Goal: Transaction & Acquisition: Purchase product/service

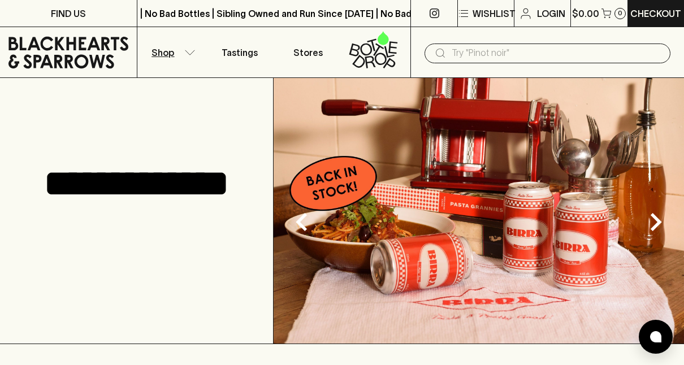
click at [188, 48] on button "Shop" at bounding box center [171, 52] width 68 height 50
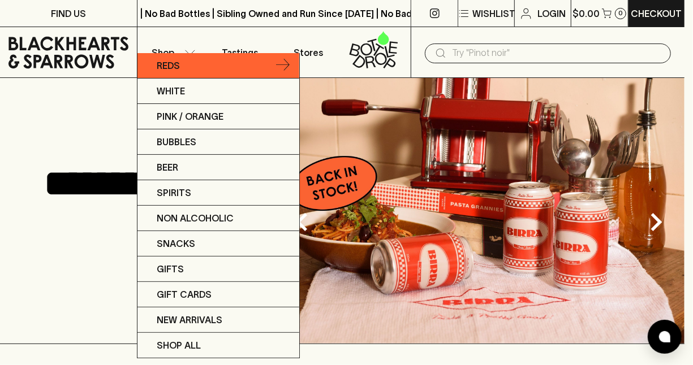
click at [174, 64] on p "Reds" at bounding box center [168, 66] width 23 height 14
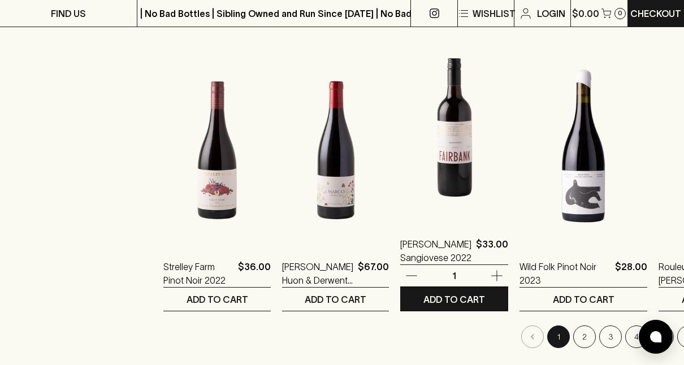
scroll to position [1087, 0]
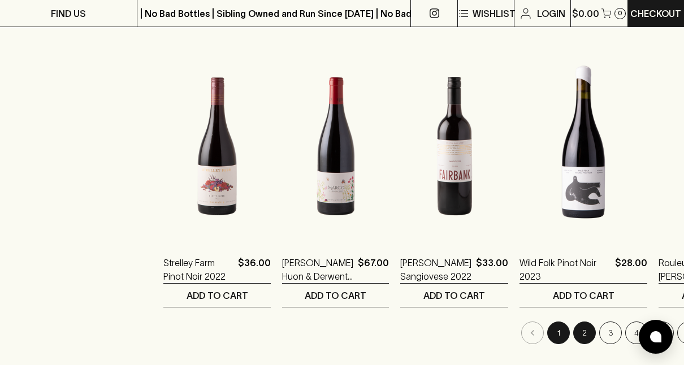
click at [573, 329] on button "2" at bounding box center [584, 333] width 23 height 23
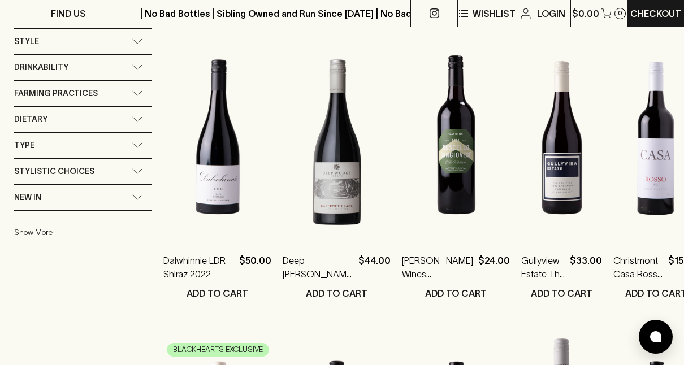
scroll to position [790, 0]
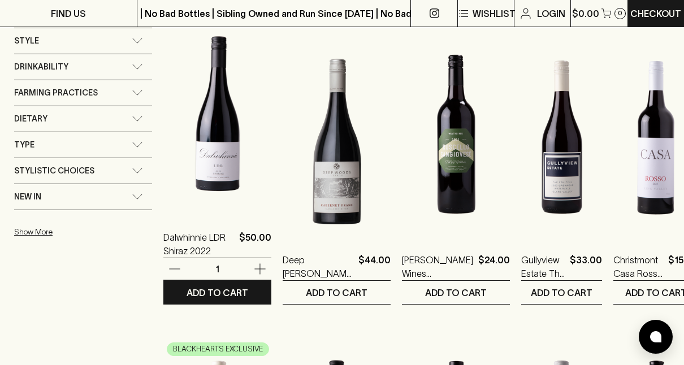
click at [213, 148] on img at bounding box center [217, 115] width 108 height 198
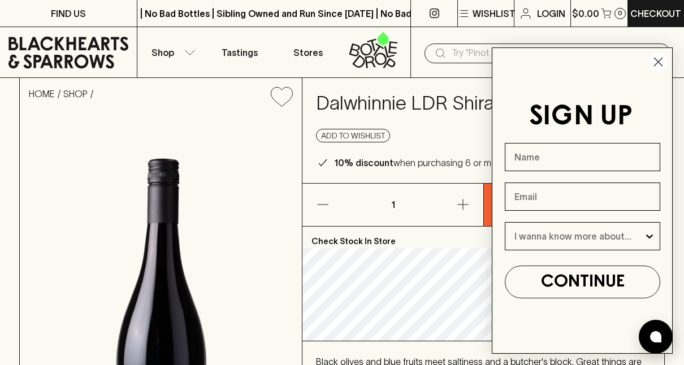
drag, startPoint x: 663, startPoint y: 61, endPoint x: 663, endPoint y: 53, distance: 7.9
click at [663, 53] on circle "Close dialog" at bounding box center [658, 62] width 19 height 19
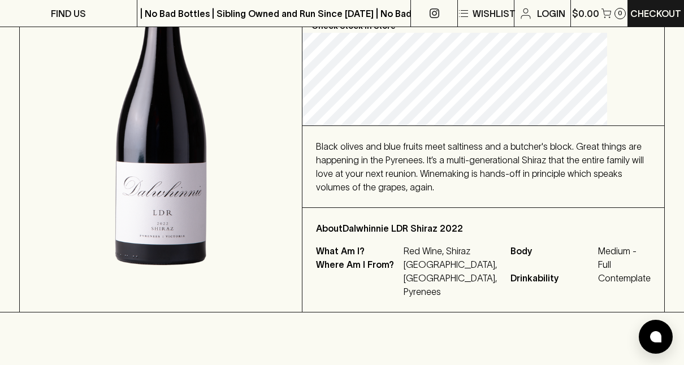
scroll to position [216, 0]
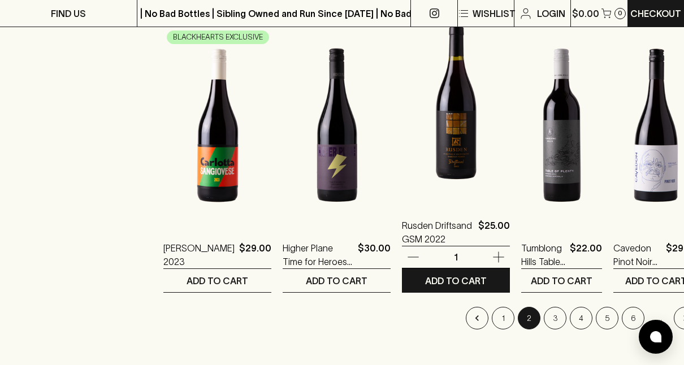
scroll to position [1107, 0]
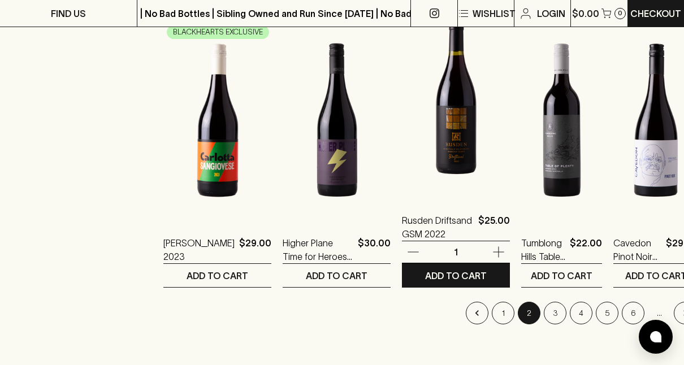
drag, startPoint x: 306, startPoint y: 123, endPoint x: 390, endPoint y: 169, distance: 95.4
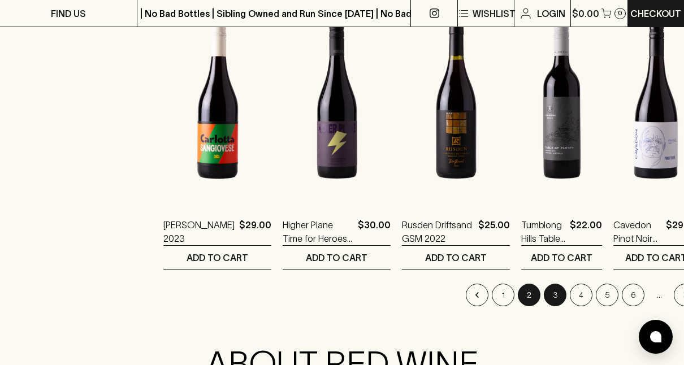
click at [544, 291] on button "3" at bounding box center [555, 295] width 23 height 23
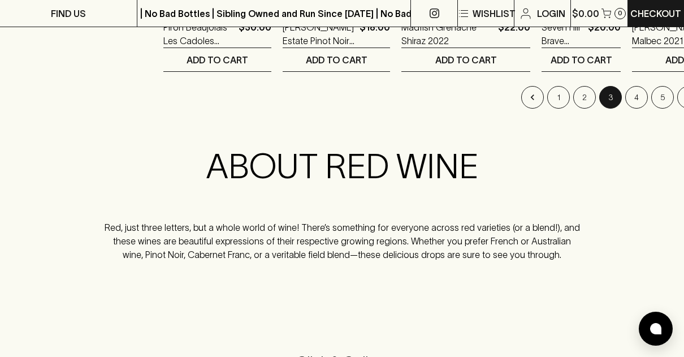
scroll to position [1325, 0]
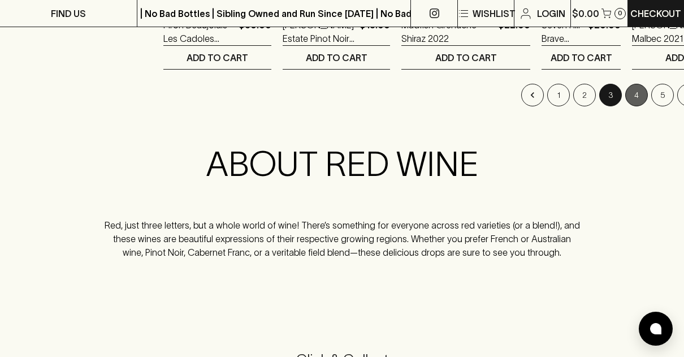
click at [625, 98] on button "4" at bounding box center [636, 95] width 23 height 23
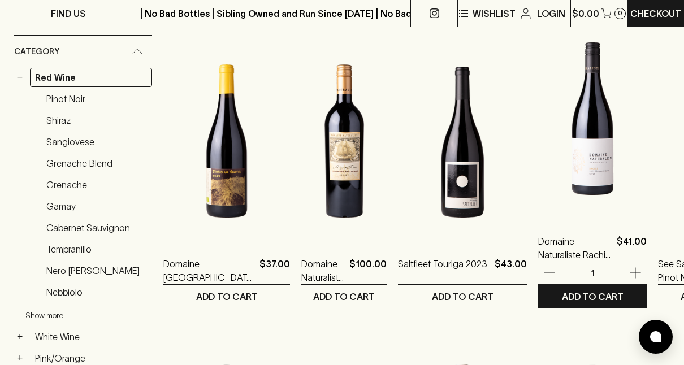
scroll to position [199, 0]
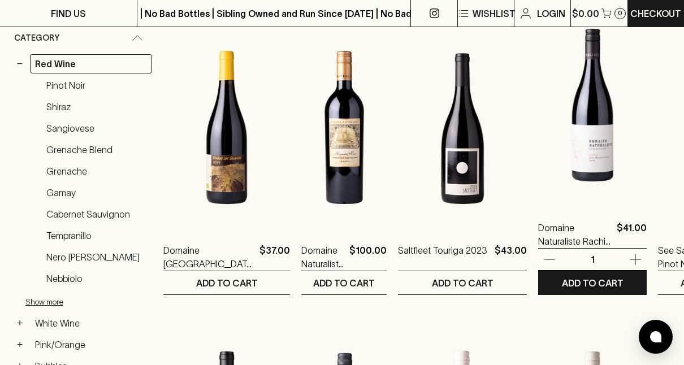
click at [538, 146] on img at bounding box center [592, 105] width 109 height 198
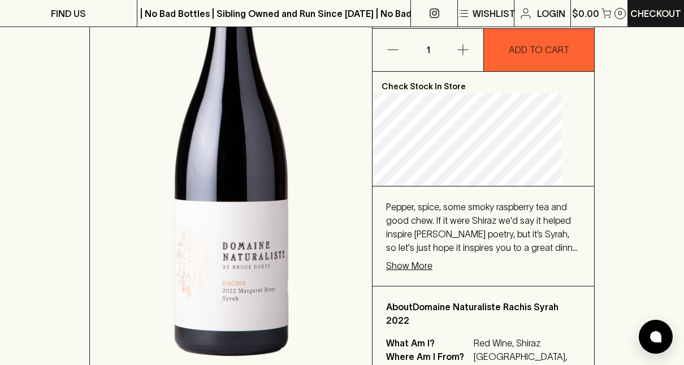
scroll to position [239, 0]
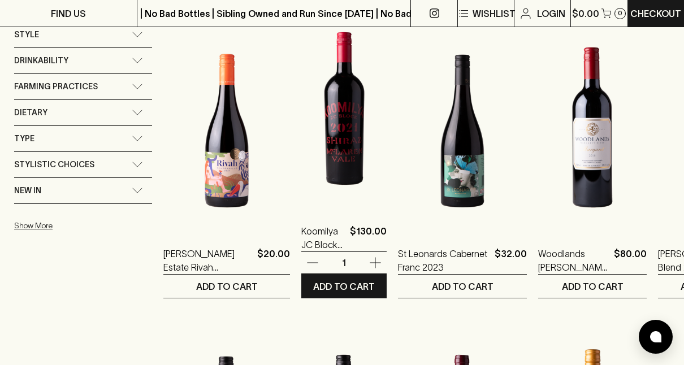
scroll to position [797, 0]
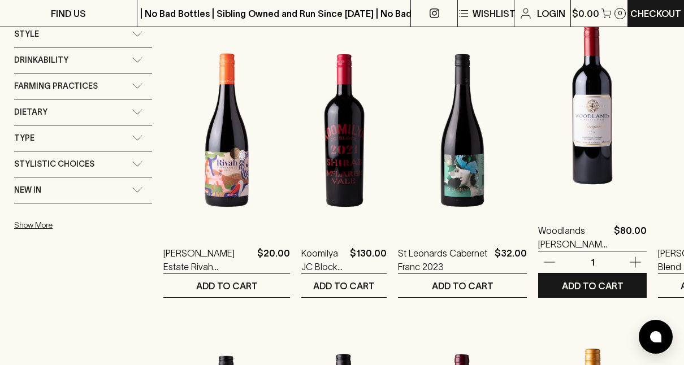
click at [538, 130] on img at bounding box center [592, 108] width 109 height 198
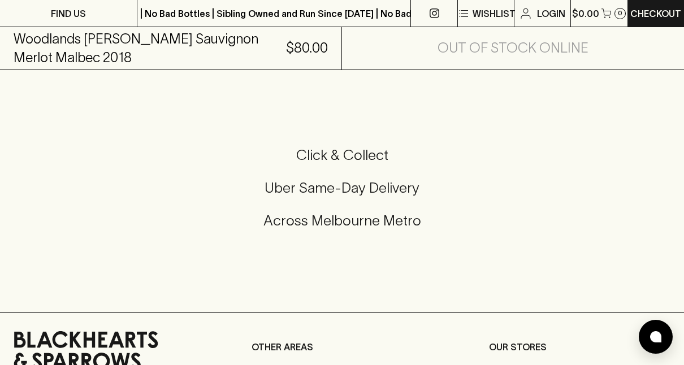
scroll to position [546, 0]
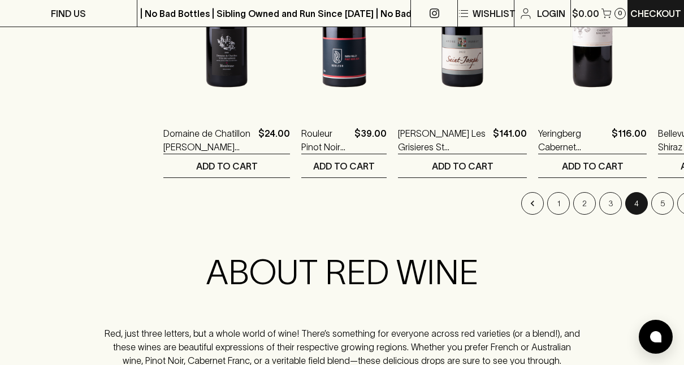
scroll to position [1221, 0]
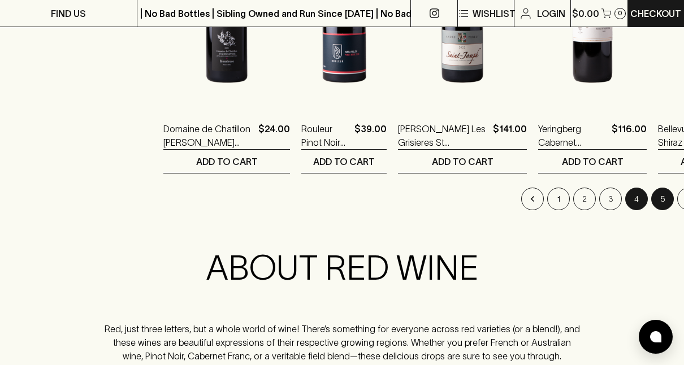
click at [651, 196] on button "5" at bounding box center [662, 199] width 23 height 23
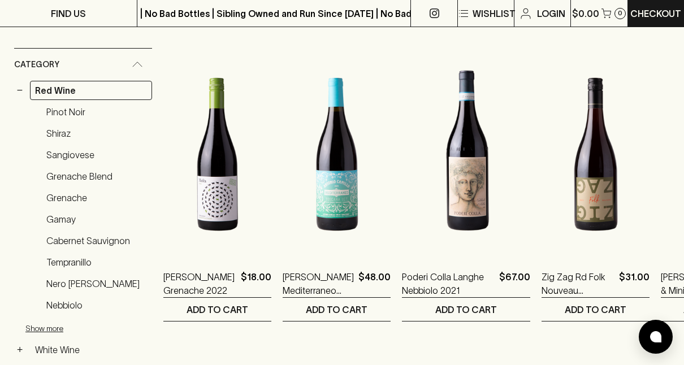
scroll to position [172, 0]
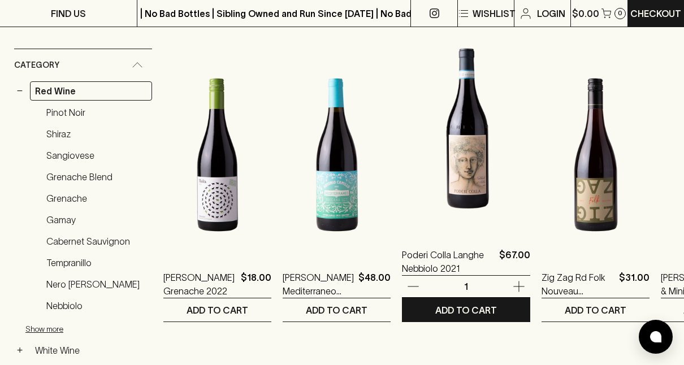
click at [418, 179] on img at bounding box center [466, 132] width 128 height 198
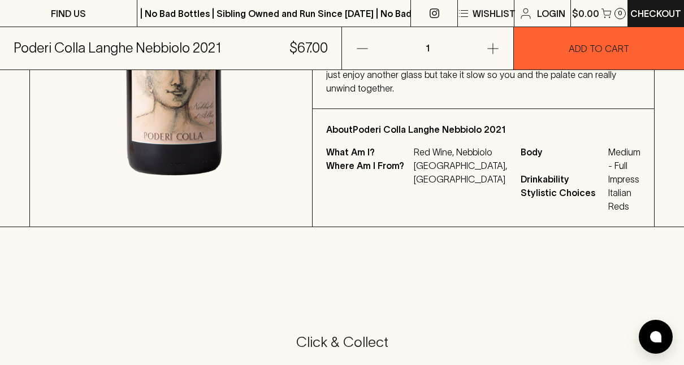
scroll to position [339, 0]
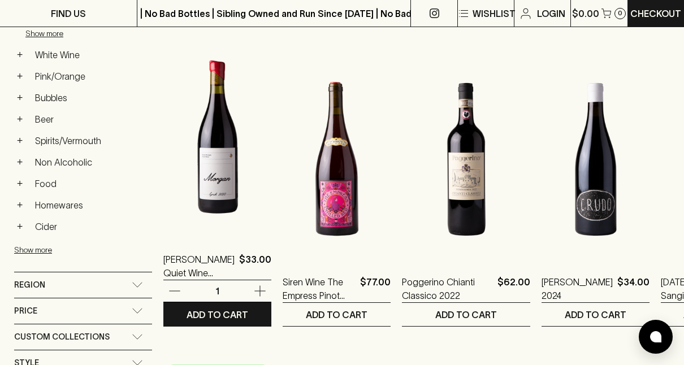
scroll to position [469, 0]
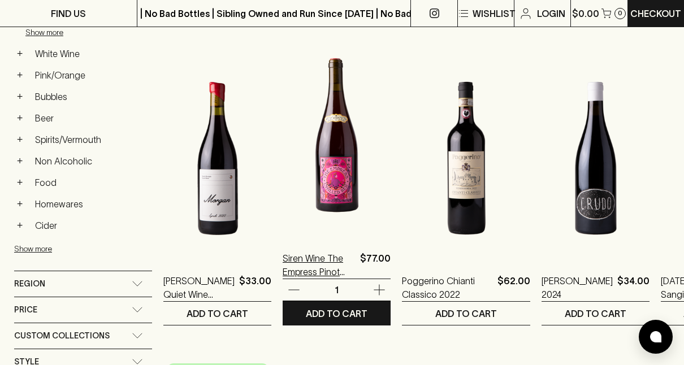
click at [306, 260] on p "Siren Wine The Empress Pinot Noir 2023" at bounding box center [319, 265] width 73 height 27
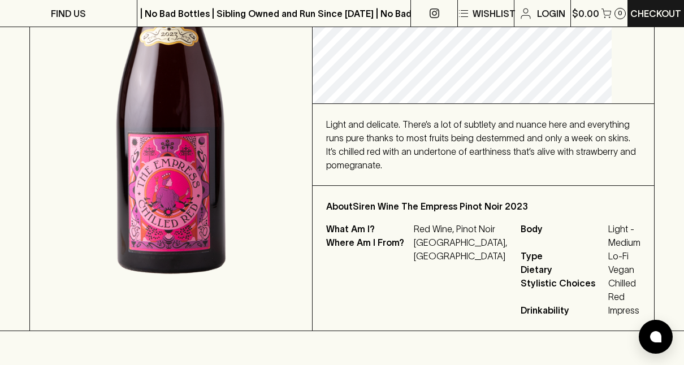
scroll to position [258, 0]
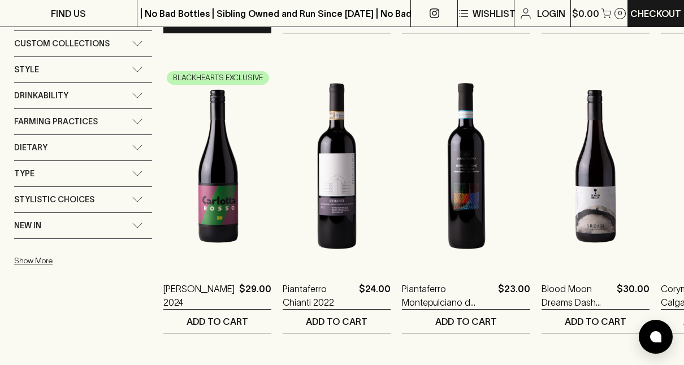
scroll to position [762, 0]
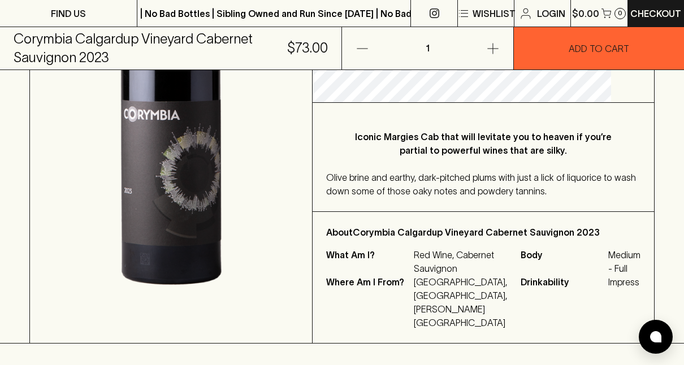
scroll to position [288, 0]
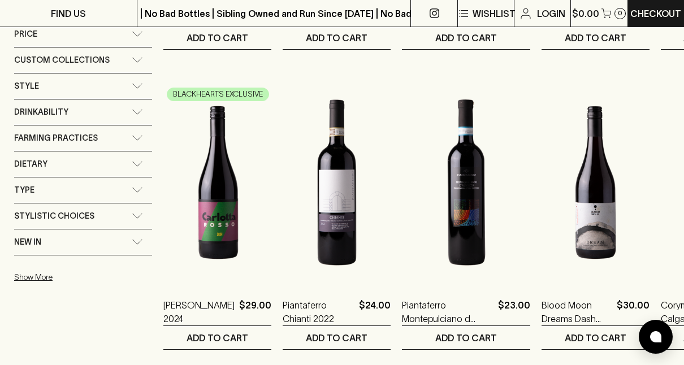
scroll to position [789, 0]
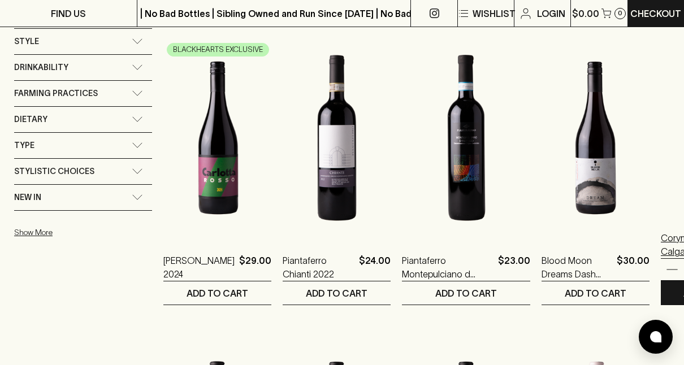
click at [661, 242] on p "Corymbia Calgardup Vineyard Cabernet Sauvignon 2023" at bounding box center [696, 244] width 70 height 27
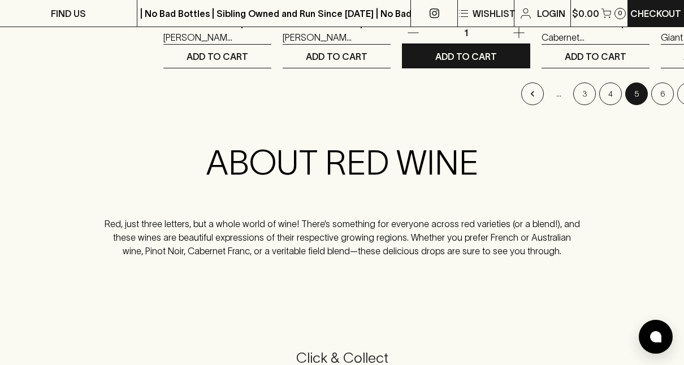
scroll to position [1328, 0]
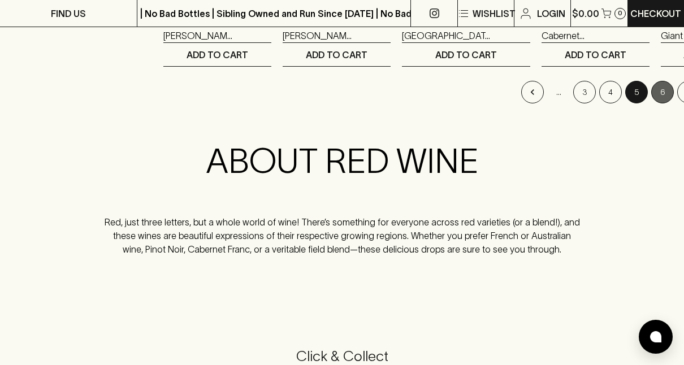
click at [651, 88] on button "6" at bounding box center [662, 92] width 23 height 23
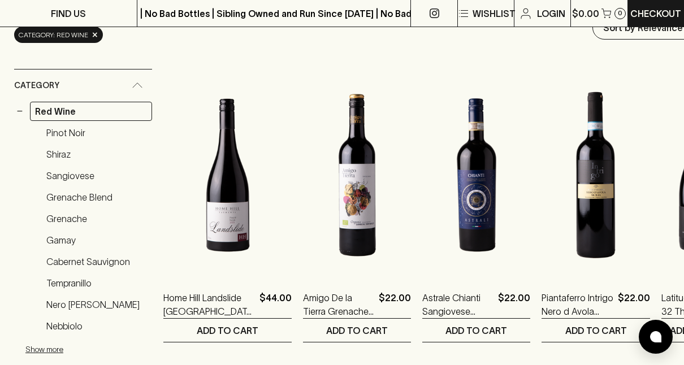
scroll to position [157, 0]
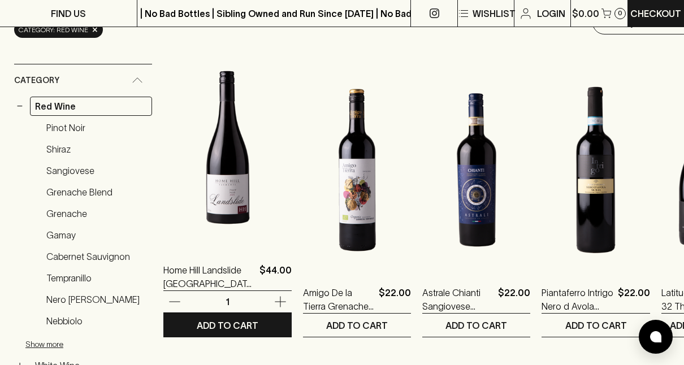
click at [206, 205] on img at bounding box center [227, 148] width 128 height 198
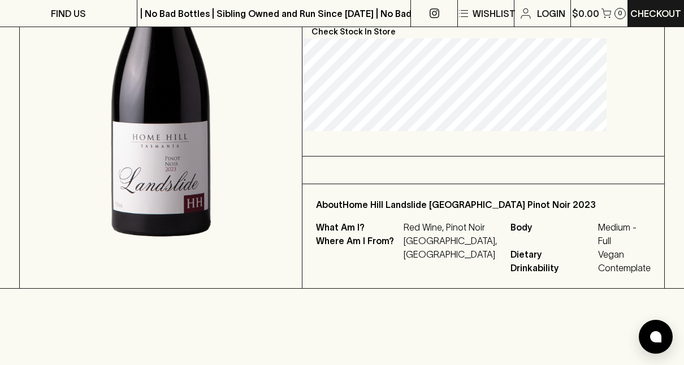
scroll to position [287, 0]
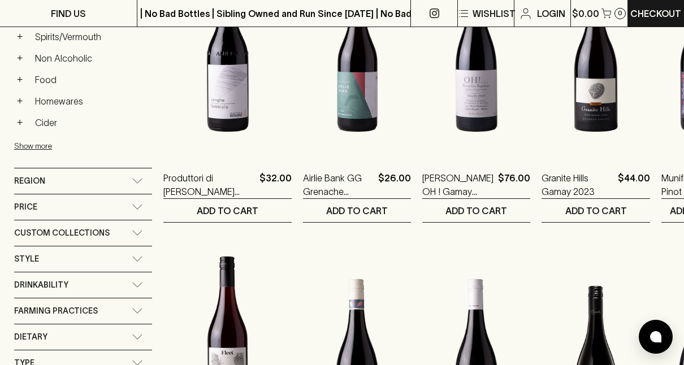
scroll to position [572, 0]
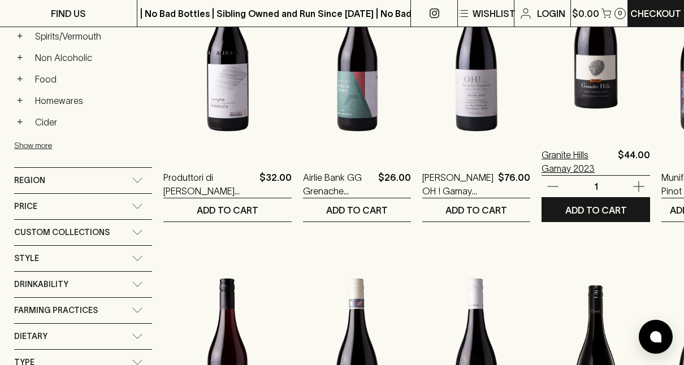
click at [542, 161] on p "Granite Hills Gamay 2023" at bounding box center [578, 161] width 72 height 27
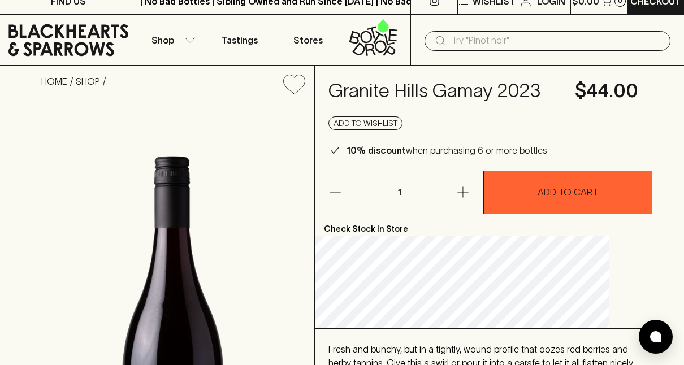
scroll to position [13, 0]
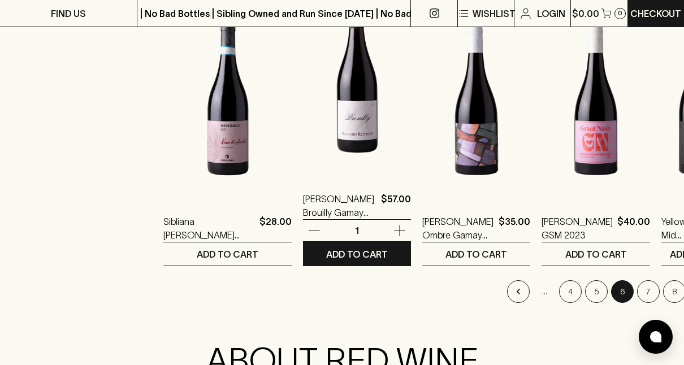
scroll to position [1138, 0]
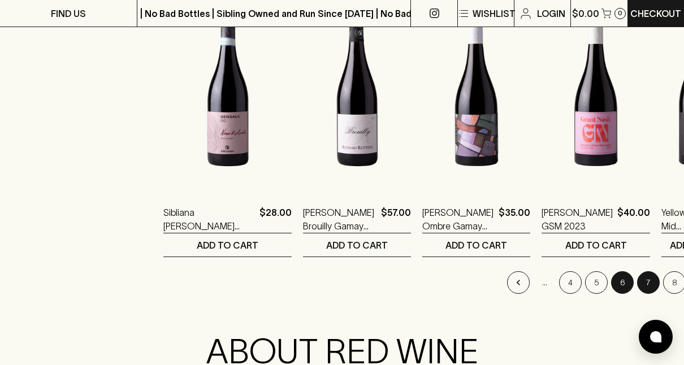
click at [637, 283] on button "7" at bounding box center [648, 282] width 23 height 23
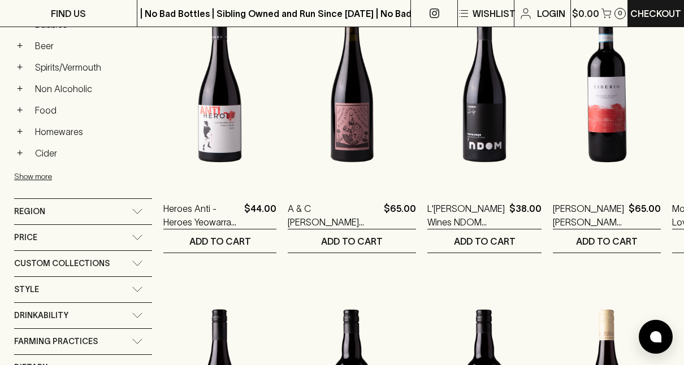
scroll to position [544, 0]
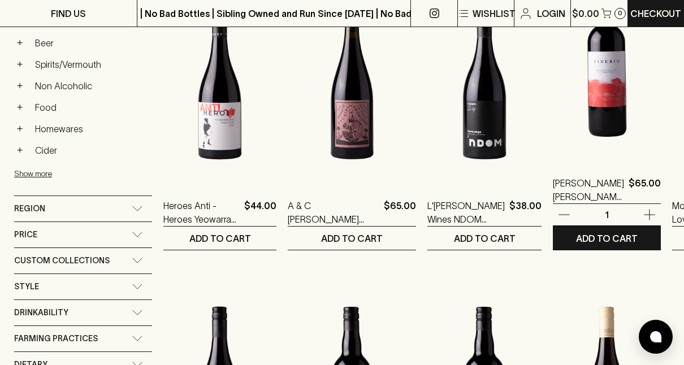
click at [553, 105] on img at bounding box center [607, 61] width 108 height 198
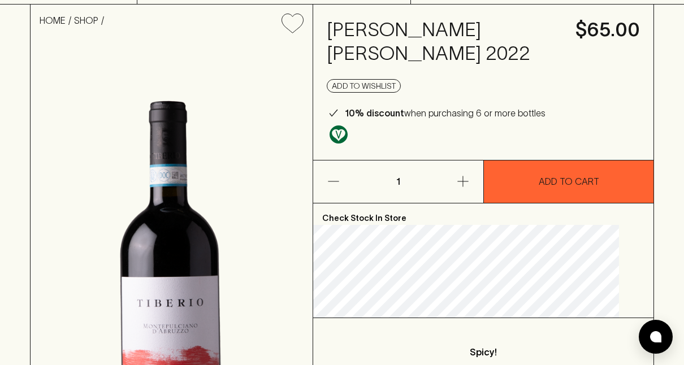
scroll to position [73, 0]
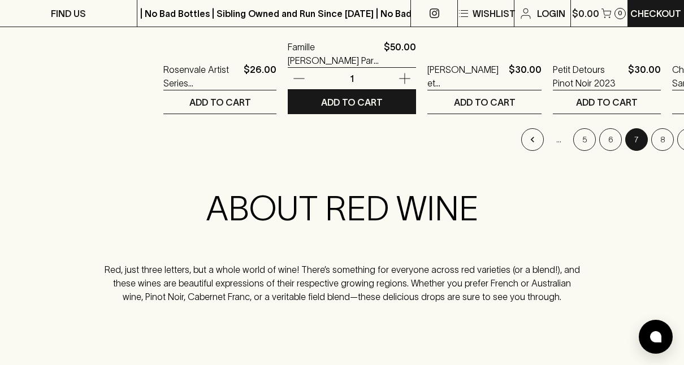
scroll to position [1281, 0]
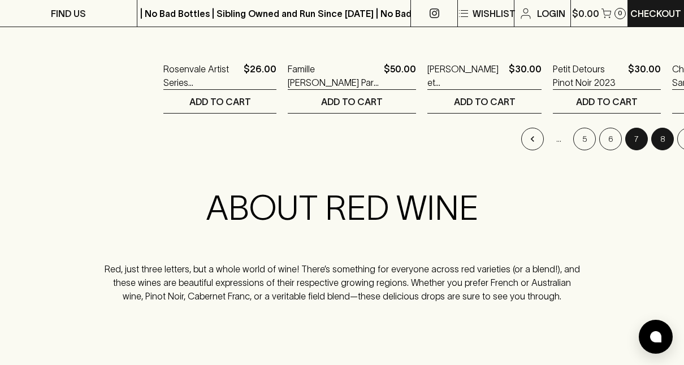
click at [651, 144] on button "8" at bounding box center [662, 139] width 23 height 23
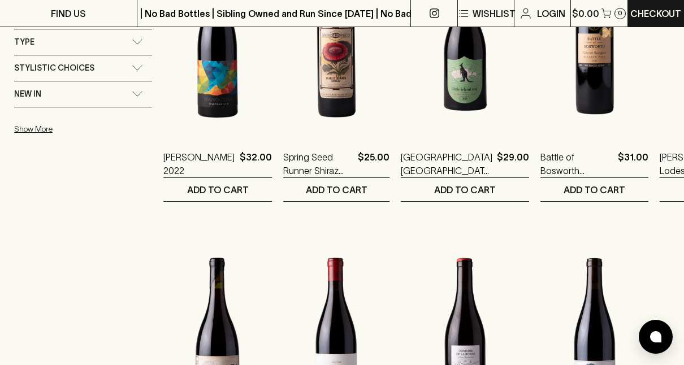
scroll to position [902, 0]
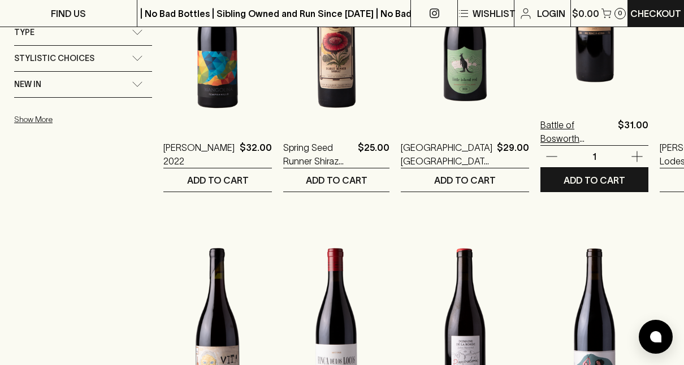
click at [541, 126] on p "Battle of Bosworth Cabernet Sauvignon 2021" at bounding box center [577, 131] width 73 height 27
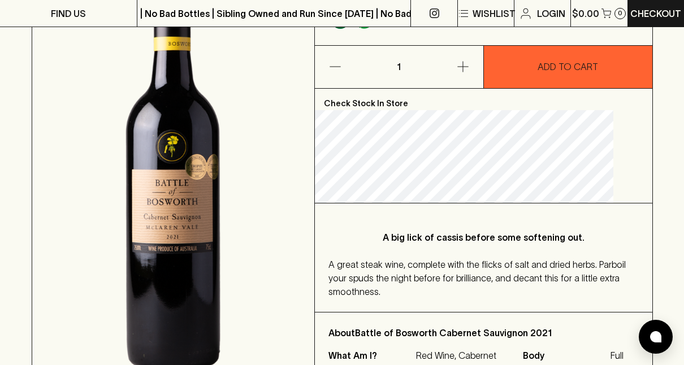
scroll to position [187, 0]
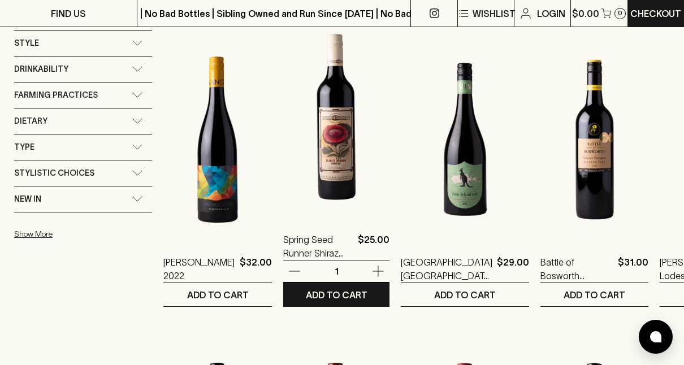
scroll to position [788, 0]
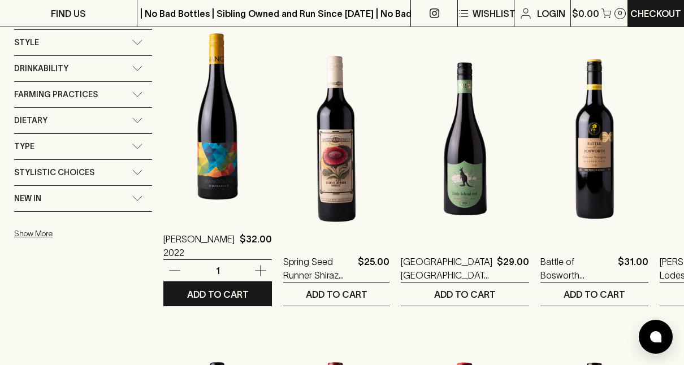
click at [207, 124] on img at bounding box center [217, 117] width 109 height 198
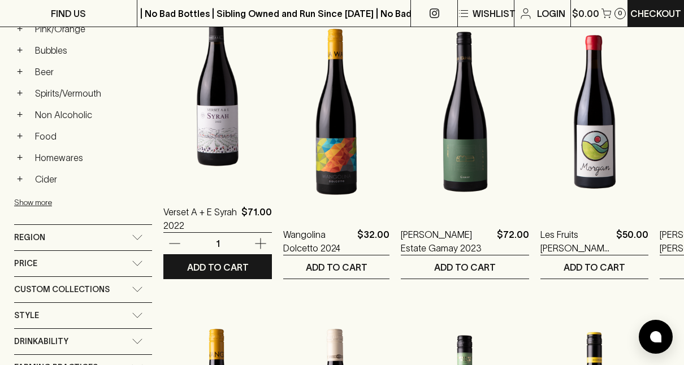
scroll to position [499, 0]
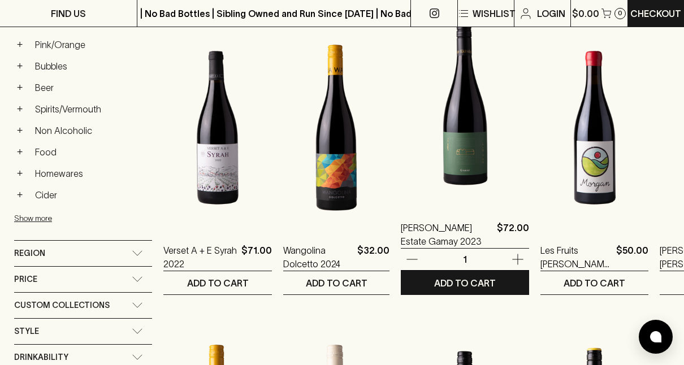
click at [420, 167] on img at bounding box center [465, 105] width 128 height 198
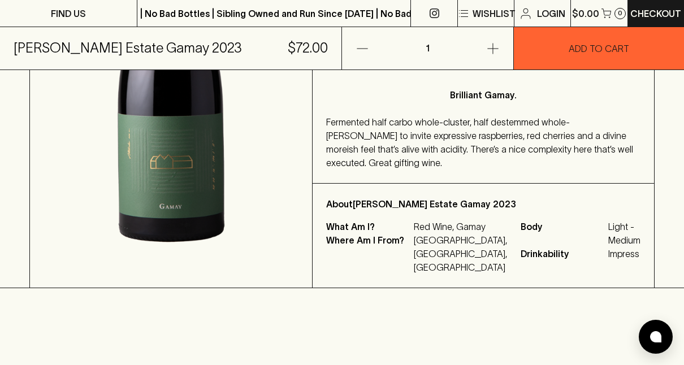
scroll to position [312, 0]
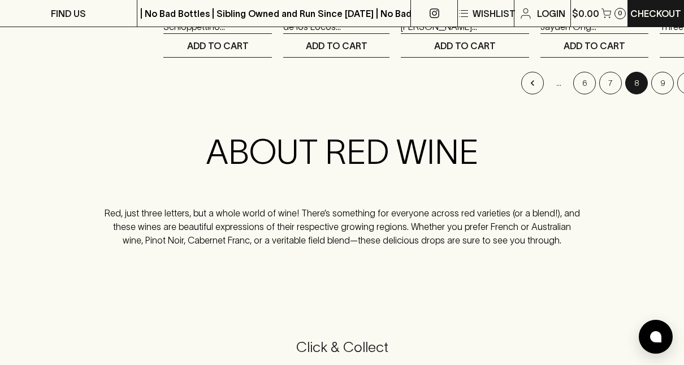
scroll to position [1341, 0]
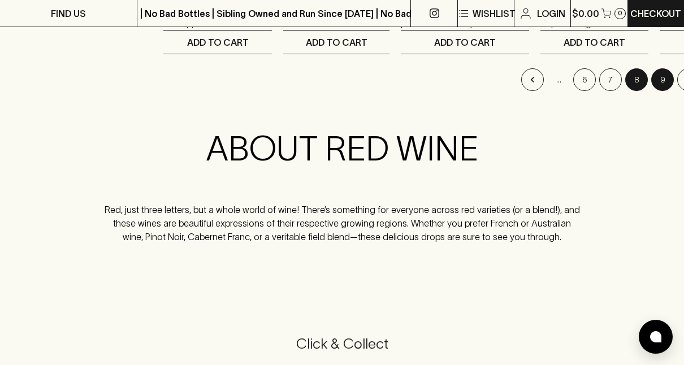
click at [651, 76] on button "9" at bounding box center [662, 79] width 23 height 23
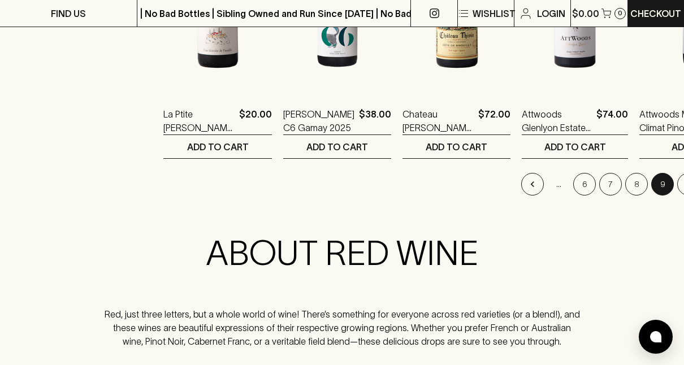
scroll to position [1237, 0]
click at [677, 179] on button "10" at bounding box center [688, 183] width 23 height 23
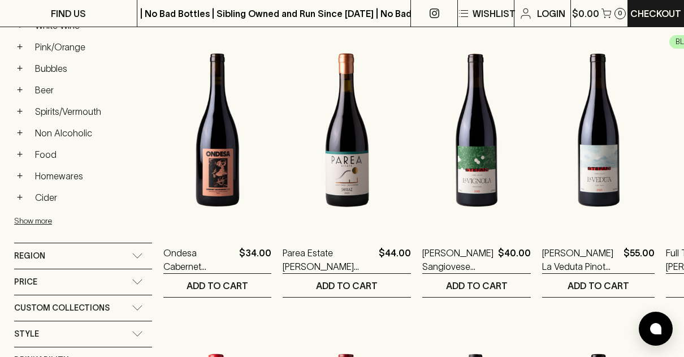
scroll to position [498, 0]
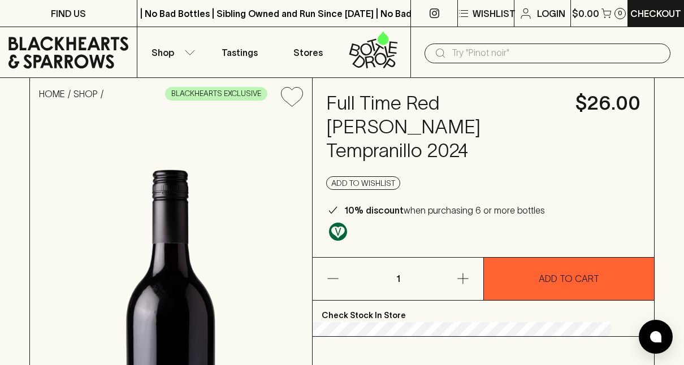
click at [608, 179] on div "Full Time Red [PERSON_NAME] Tempranillo 2024 $26.00 Add to wishlist 10% discoun…" at bounding box center [484, 167] width 342 height 179
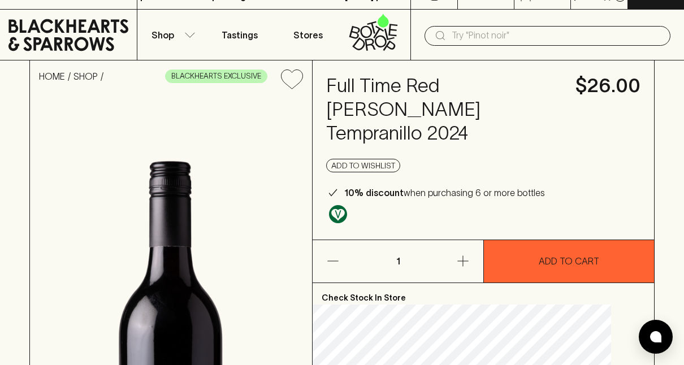
scroll to position [16, 0]
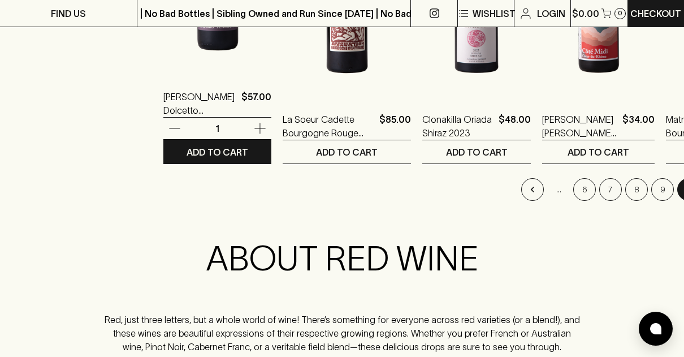
scroll to position [1224, 0]
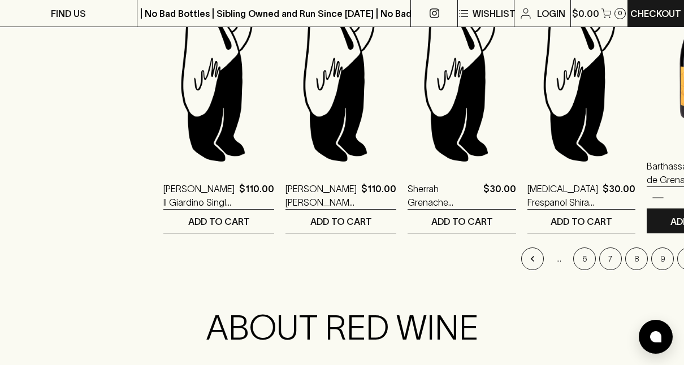
scroll to position [1163, 0]
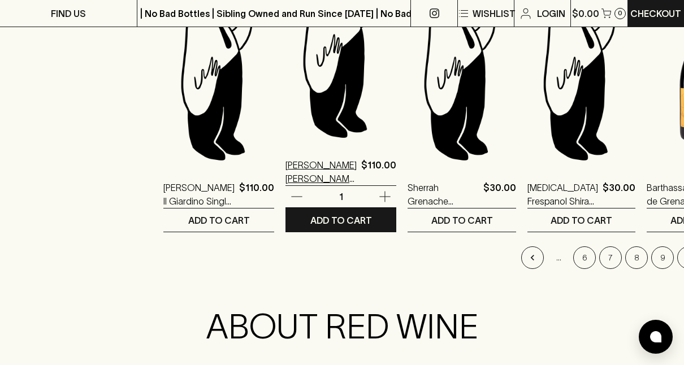
click at [286, 172] on p "[PERSON_NAME] [PERSON_NAME] Single Block Pinot Noir 2022" at bounding box center [321, 171] width 71 height 27
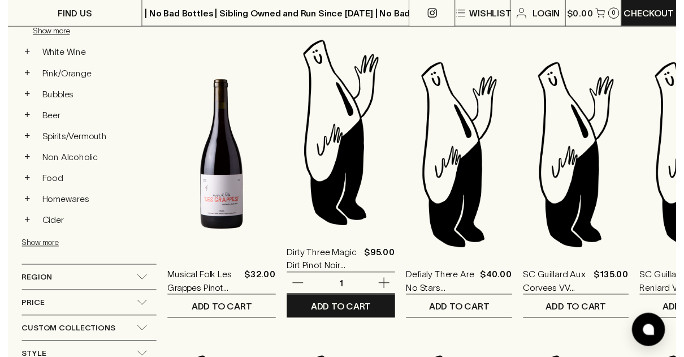
scroll to position [468, 0]
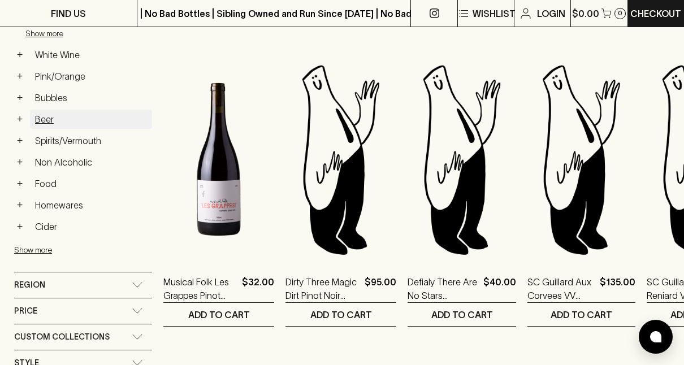
click at [39, 114] on link "Beer" at bounding box center [91, 119] width 122 height 19
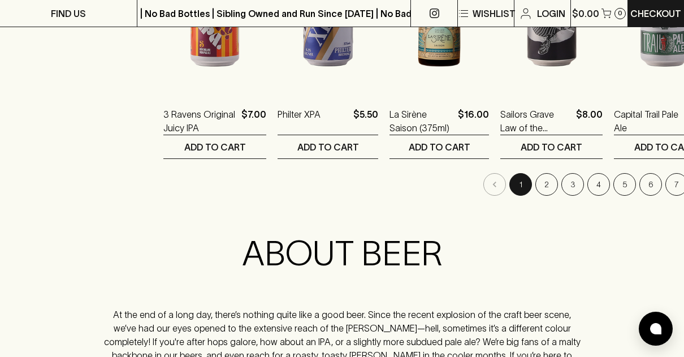
scroll to position [1237, 0]
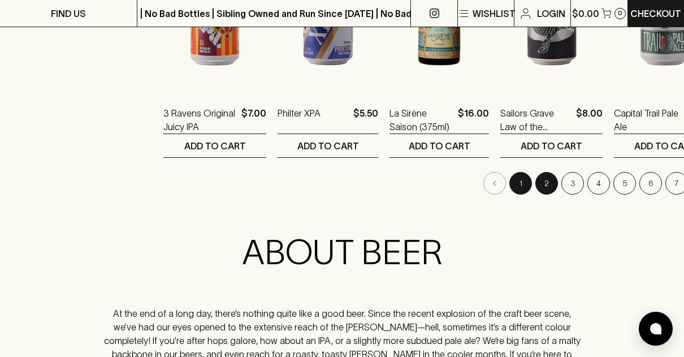
click at [537, 180] on button "2" at bounding box center [547, 183] width 23 height 23
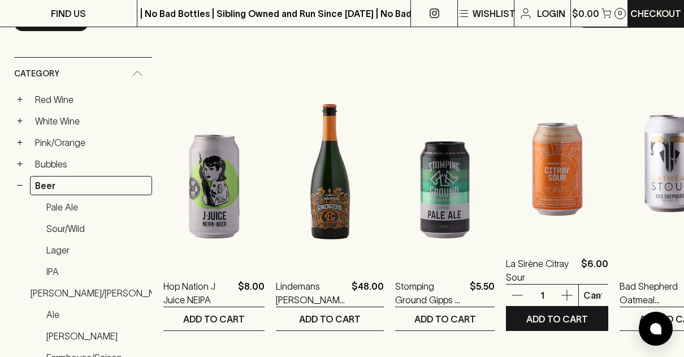
scroll to position [164, 0]
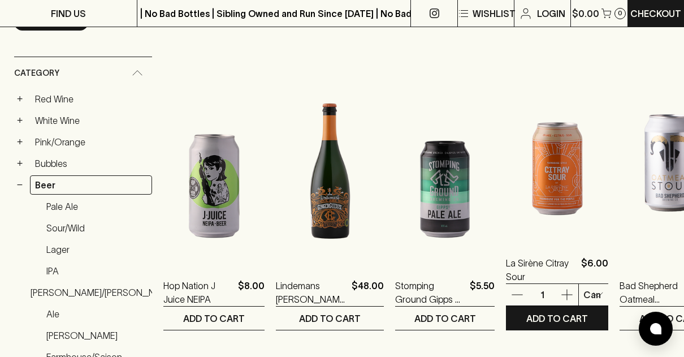
click at [537, 180] on img at bounding box center [557, 140] width 102 height 198
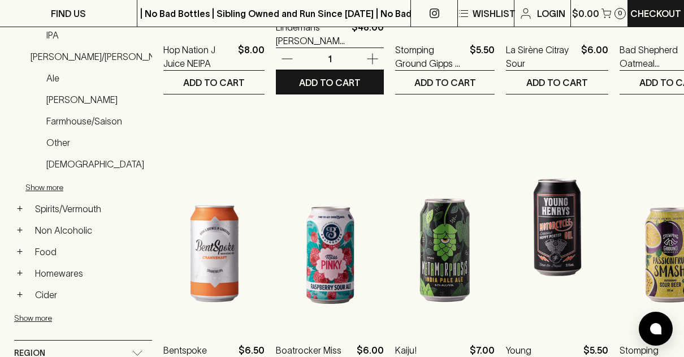
scroll to position [400, 0]
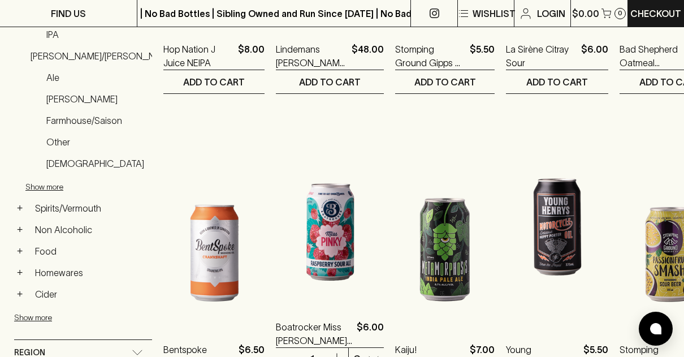
click at [370, 174] on img at bounding box center [330, 204] width 108 height 198
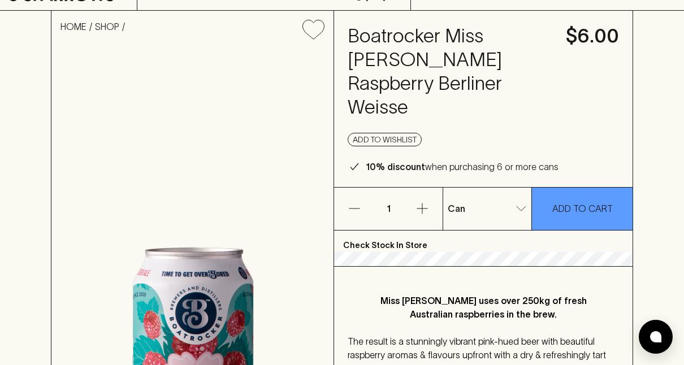
scroll to position [68, 0]
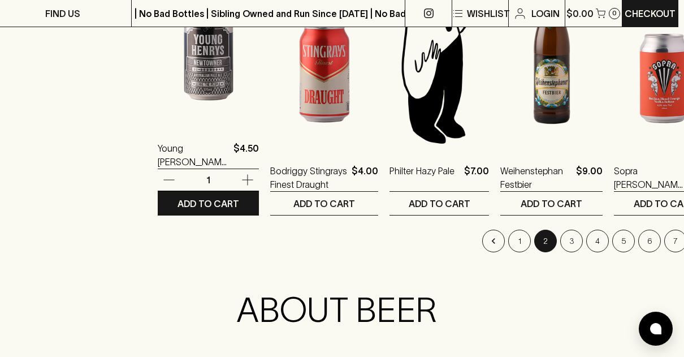
scroll to position [1182, 0]
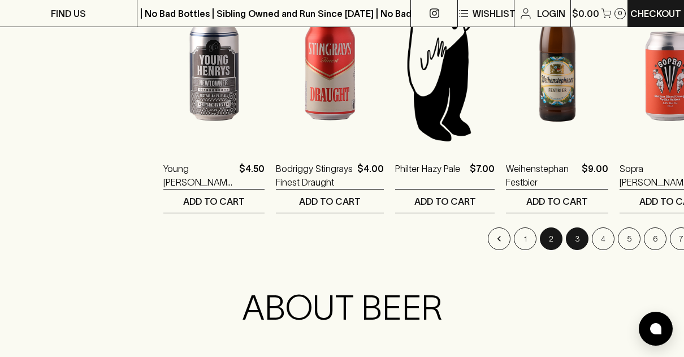
click at [566, 237] on button "3" at bounding box center [577, 238] width 23 height 23
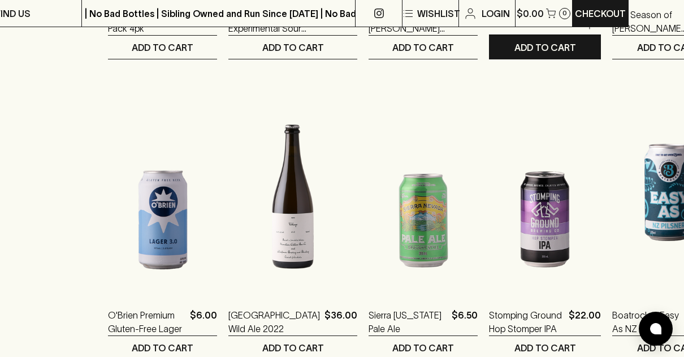
scroll to position [1039, 55]
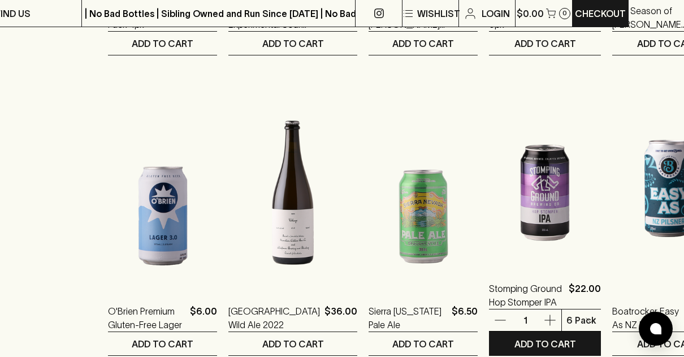
click at [489, 225] on img at bounding box center [545, 166] width 112 height 198
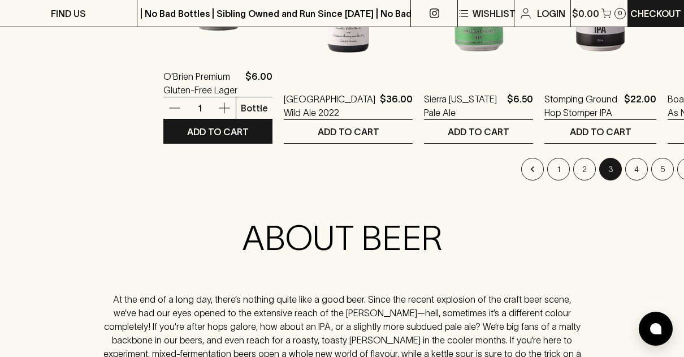
scroll to position [1263, 0]
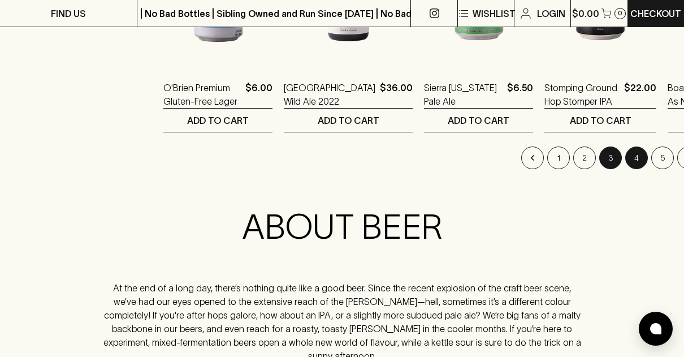
click at [626, 161] on button "4" at bounding box center [636, 157] width 23 height 23
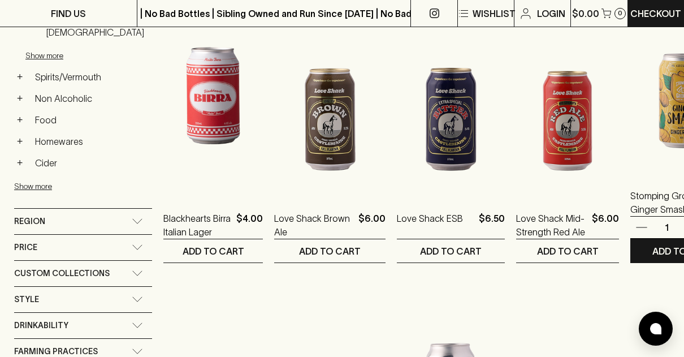
scroll to position [532, 0]
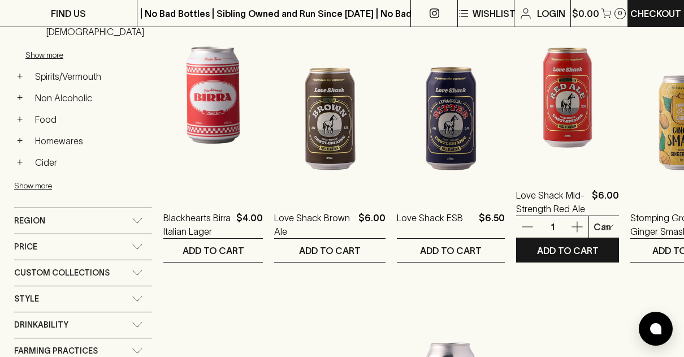
click at [558, 111] on img at bounding box center [567, 72] width 103 height 198
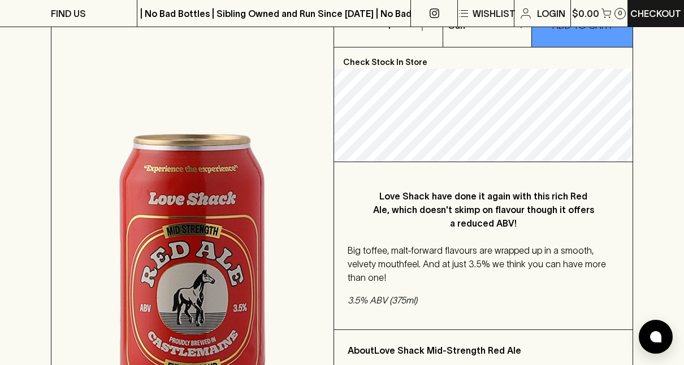
scroll to position [197, 0]
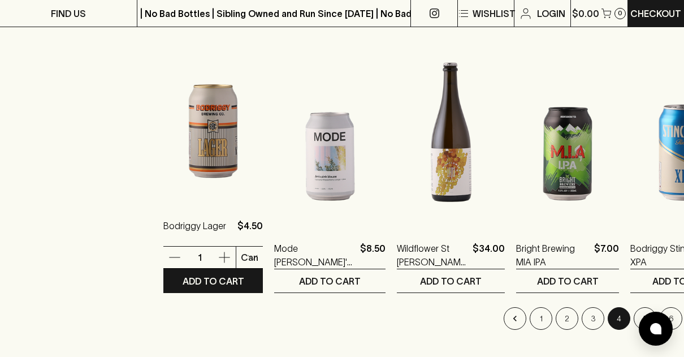
scroll to position [1103, 0]
click at [217, 239] on p "Bodriggy Lager" at bounding box center [194, 231] width 63 height 27
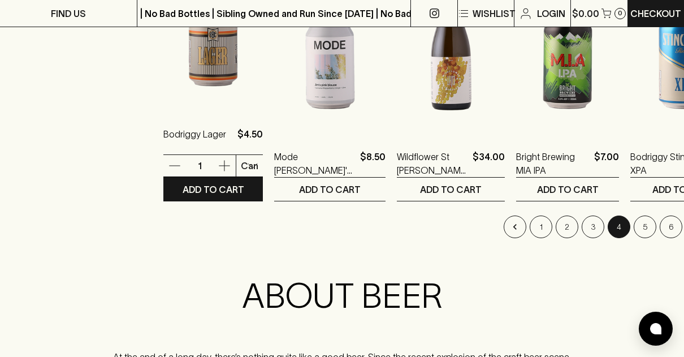
scroll to position [1194, 0]
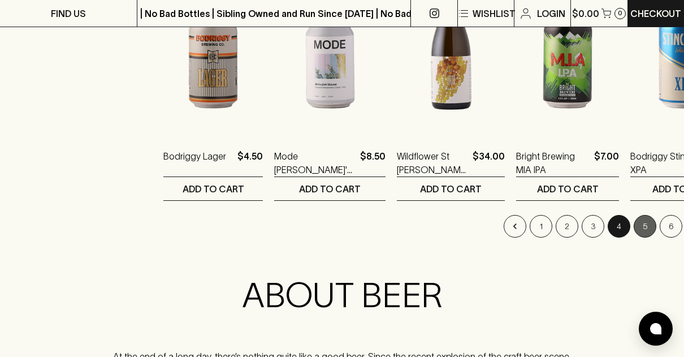
click at [634, 228] on button "5" at bounding box center [645, 226] width 23 height 23
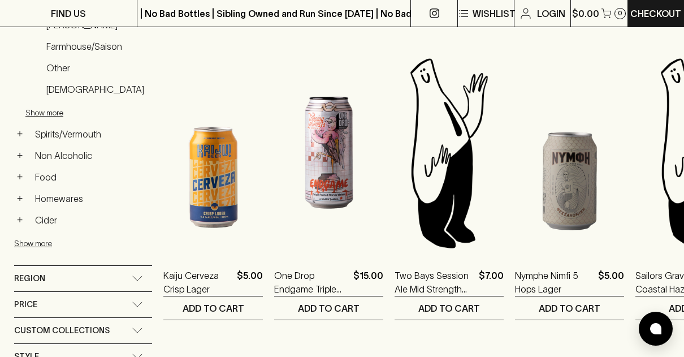
scroll to position [479, 0]
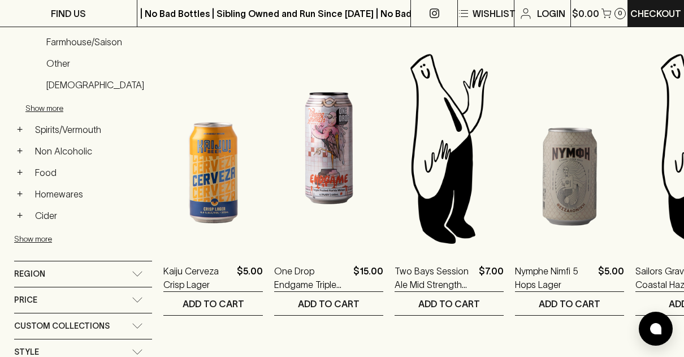
click at [621, 228] on ol "Deeds Pre Game Pale Ale $7.00 1 Can 0 ​ ADD TO CART Non-Alcoholic Heaps Normal …" at bounding box center [458, 321] width 590 height 1190
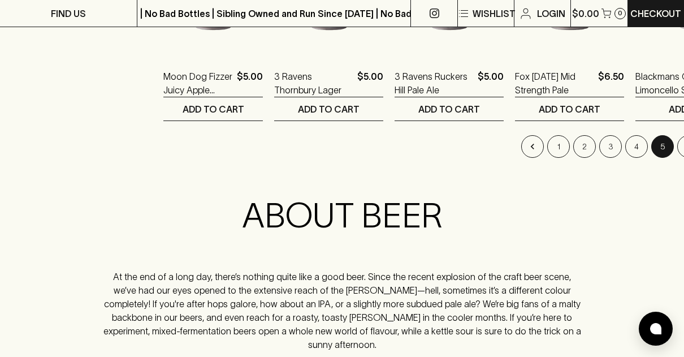
scroll to position [1275, 0]
click at [677, 145] on button "6" at bounding box center [688, 146] width 23 height 23
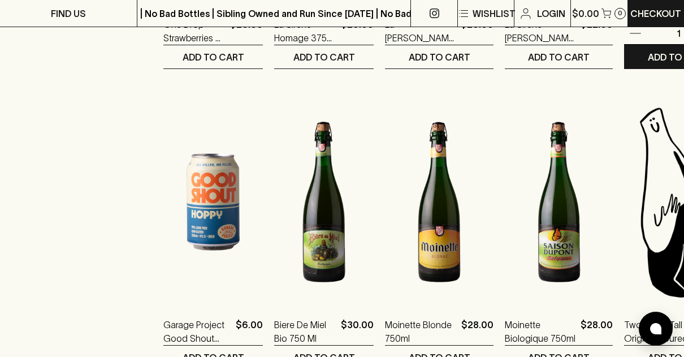
scroll to position [1026, 0]
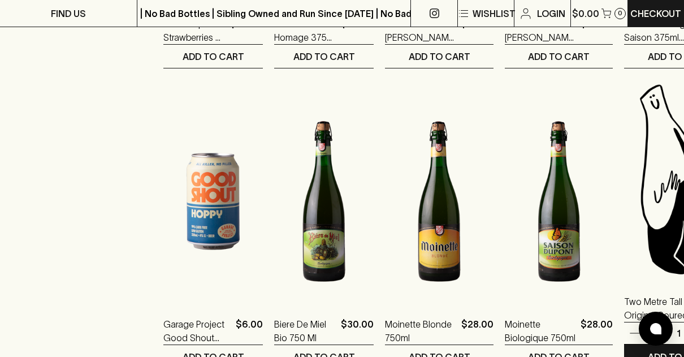
click at [658, 145] on img at bounding box center [678, 179] width 109 height 198
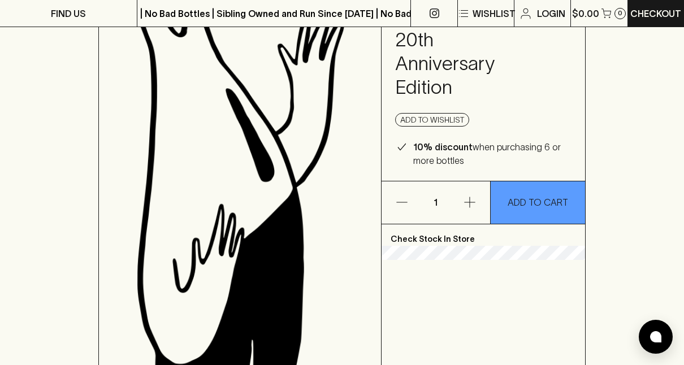
scroll to position [159, 0]
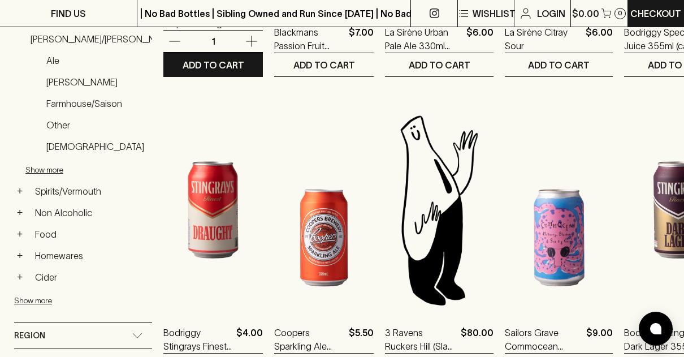
scroll to position [440, 0]
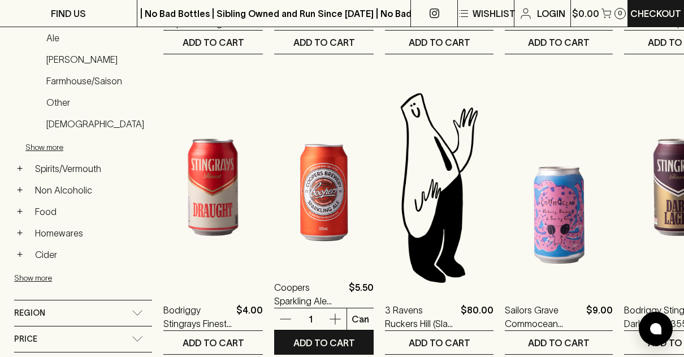
click at [318, 197] on img at bounding box center [324, 165] width 100 height 198
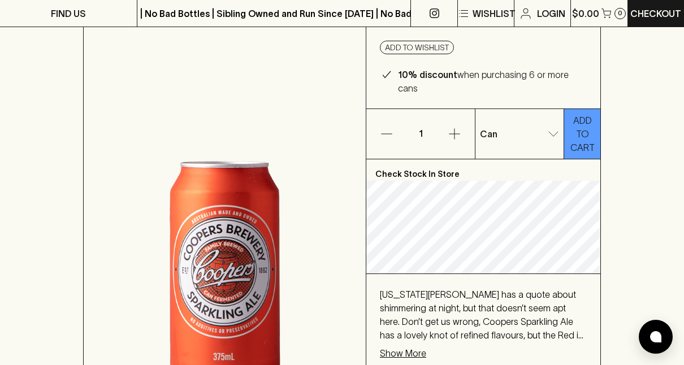
scroll to position [136, 0]
click at [450, 127] on icon "button" at bounding box center [455, 134] width 14 height 14
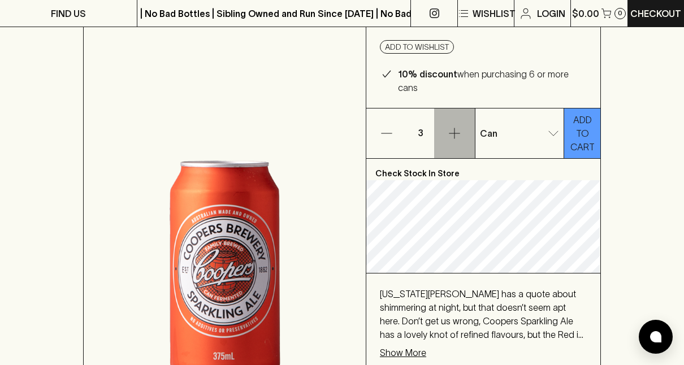
click at [450, 127] on icon "button" at bounding box center [455, 134] width 14 height 14
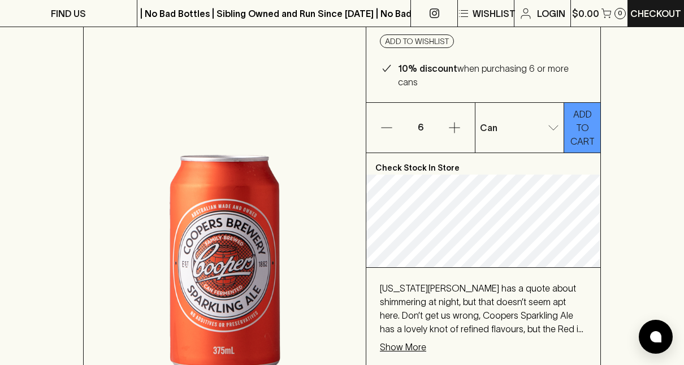
scroll to position [141, 0]
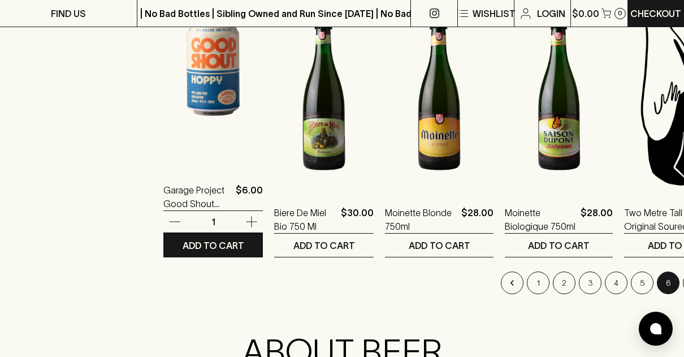
scroll to position [1138, 0]
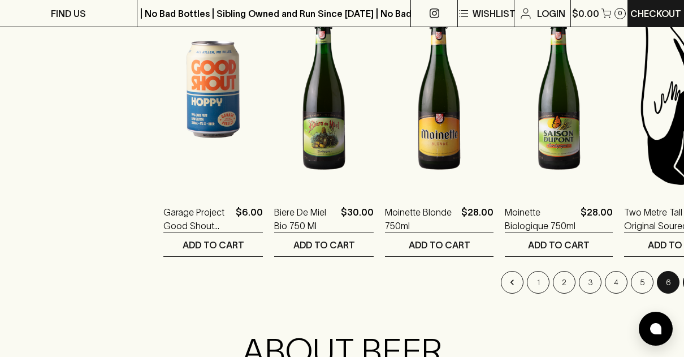
click at [683, 279] on button "7" at bounding box center [694, 282] width 23 height 23
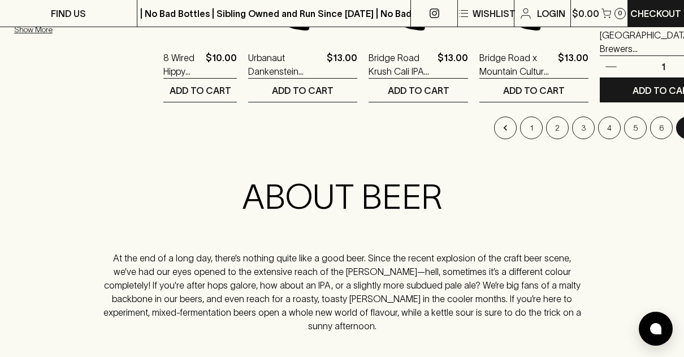
scroll to position [994, 0]
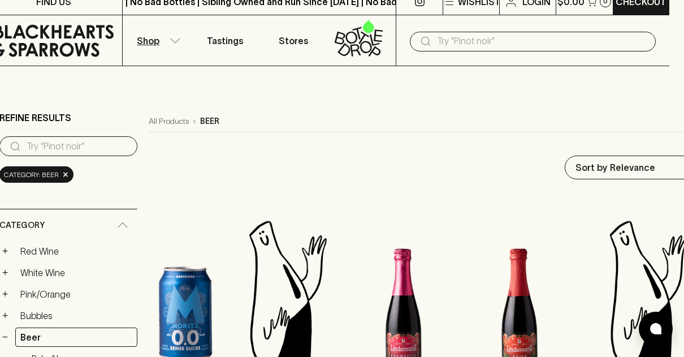
scroll to position [0, 15]
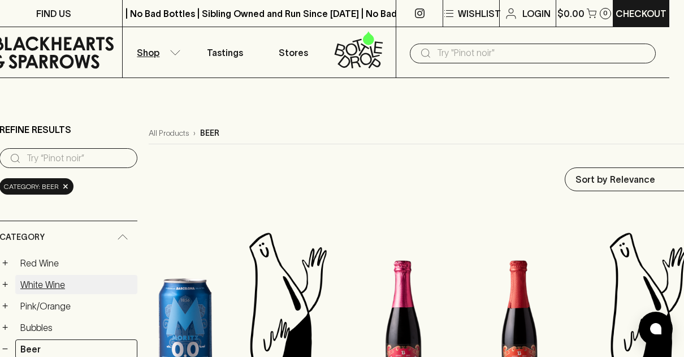
click at [41, 284] on link "White Wine" at bounding box center [76, 284] width 122 height 19
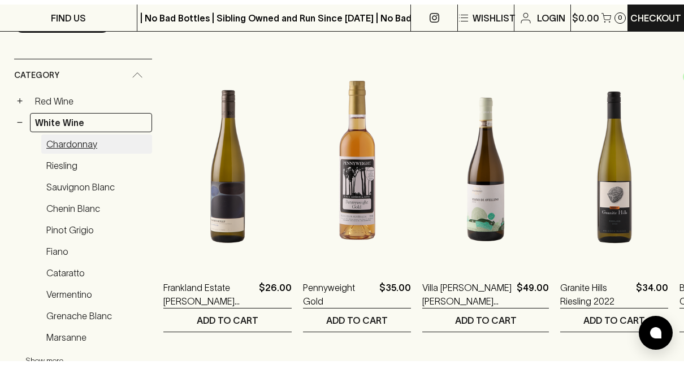
scroll to position [172, 0]
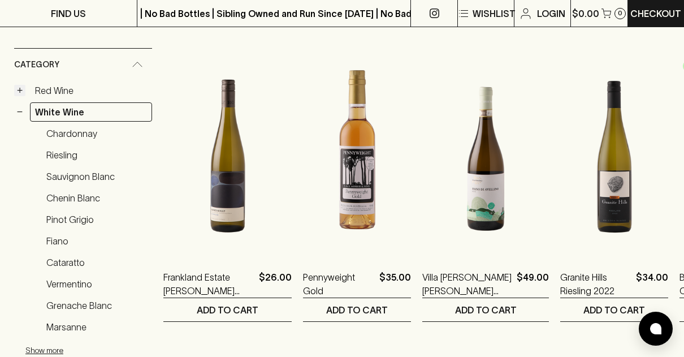
click at [23, 89] on button "+" at bounding box center [19, 90] width 11 height 11
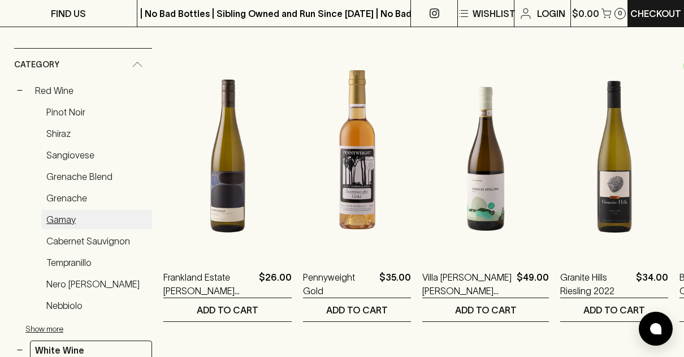
click at [68, 215] on link "Gamay" at bounding box center [96, 219] width 111 height 19
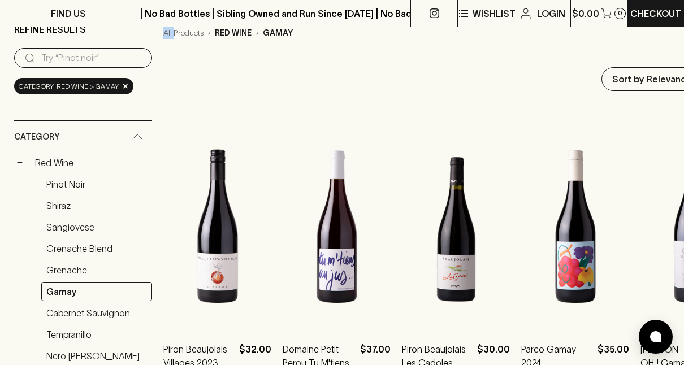
scroll to position [103, 0]
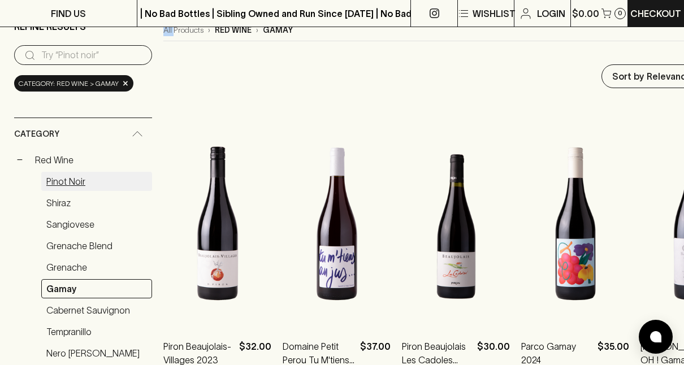
click at [62, 180] on link "Pinot Noir" at bounding box center [96, 181] width 111 height 19
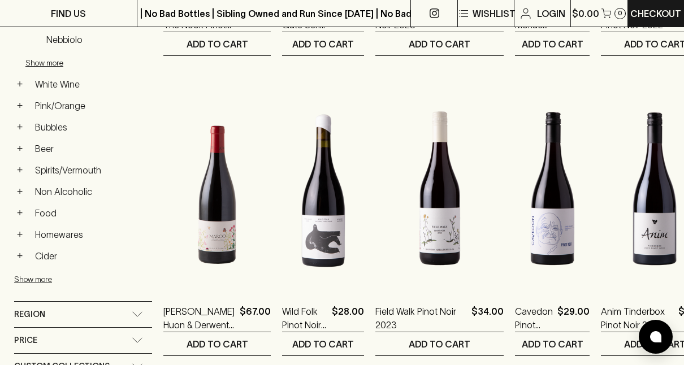
scroll to position [438, 0]
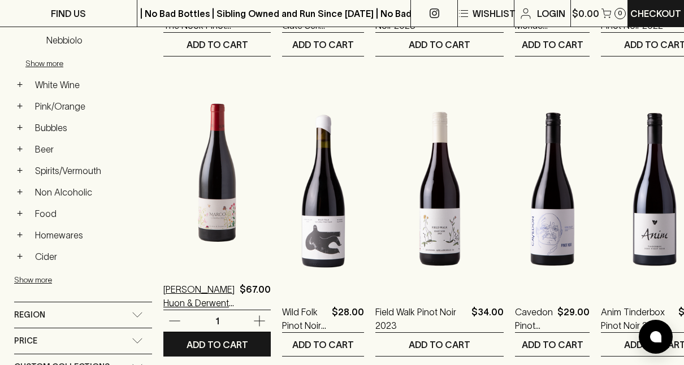
click at [193, 290] on p "[PERSON_NAME] Huon & Derwent Pinot Noir 2023" at bounding box center [199, 296] width 72 height 27
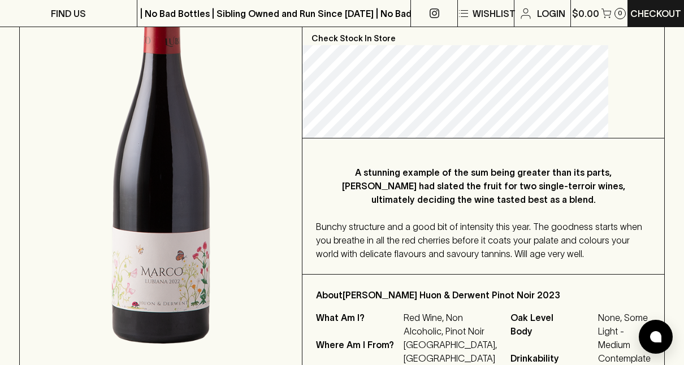
scroll to position [234, 0]
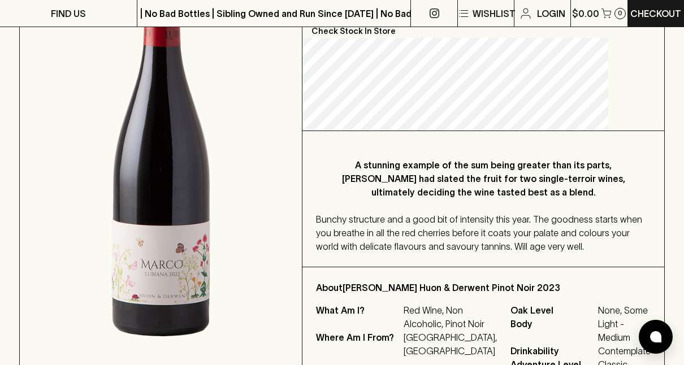
click at [193, 290] on img at bounding box center [161, 140] width 282 height 517
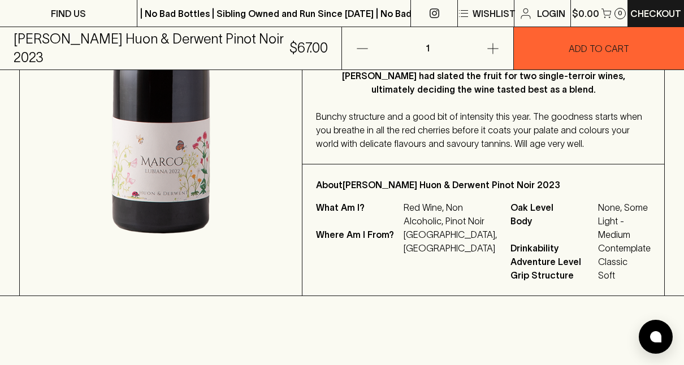
scroll to position [349, 0]
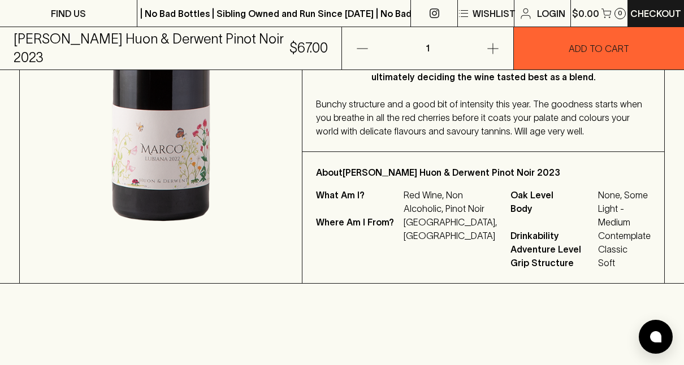
click at [193, 283] on img at bounding box center [161, 24] width 282 height 517
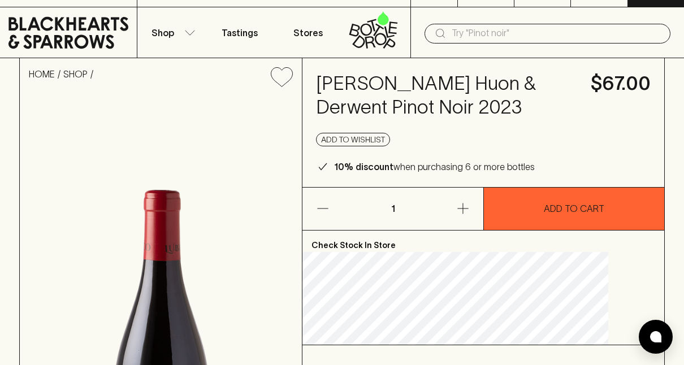
scroll to position [0, 0]
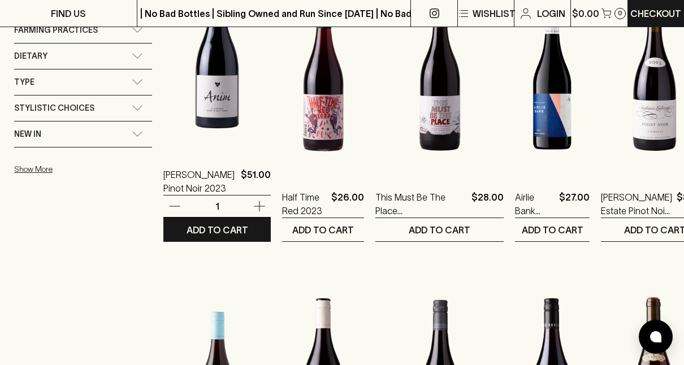
scroll to position [852, 0]
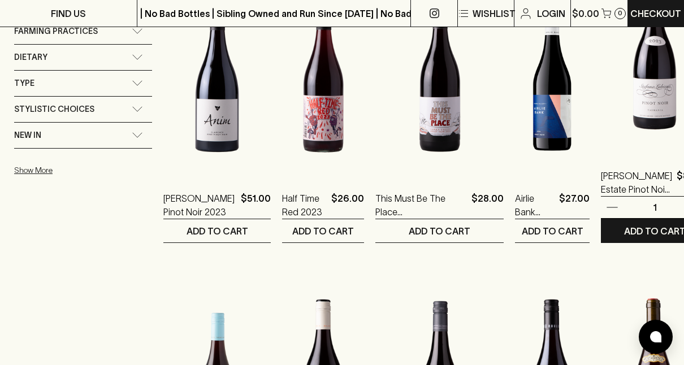
click at [628, 94] on img at bounding box center [654, 53] width 107 height 198
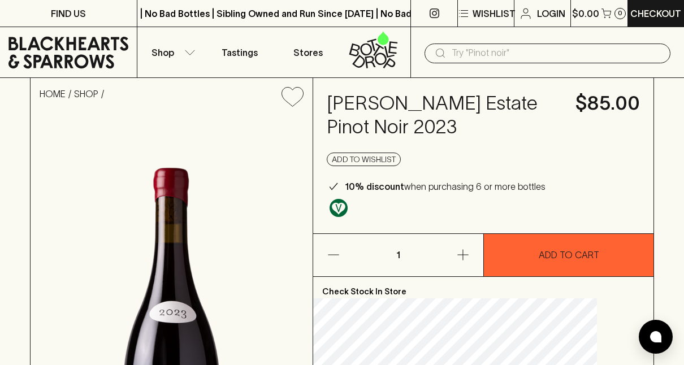
click at [628, 94] on div "HOME SHOP [PERSON_NAME] Estate Pinot Noir 2023 $85.00 Add to wishlist 10% disco…" at bounding box center [342, 321] width 684 height 487
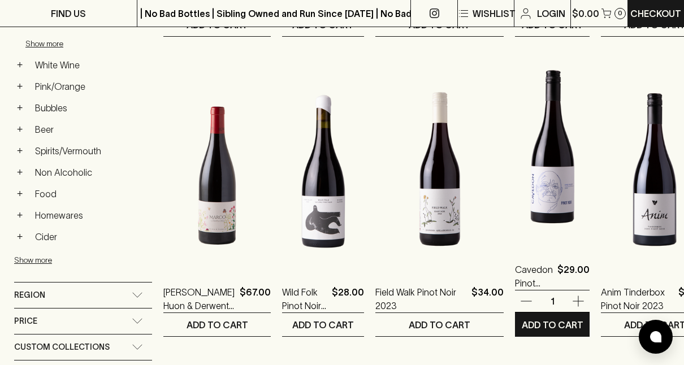
scroll to position [509, 0]
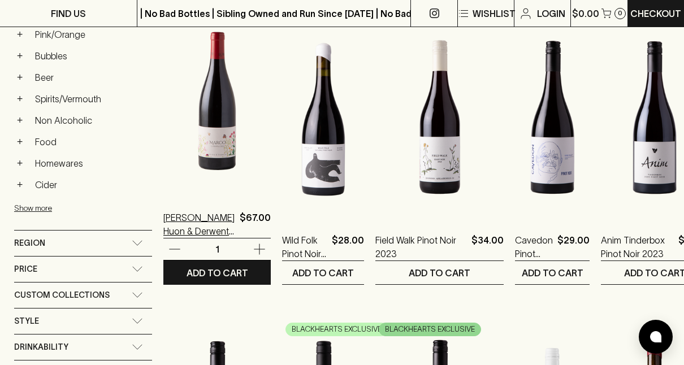
click at [199, 223] on p "[PERSON_NAME] Huon & Derwent Pinot Noir 2023" at bounding box center [199, 224] width 72 height 27
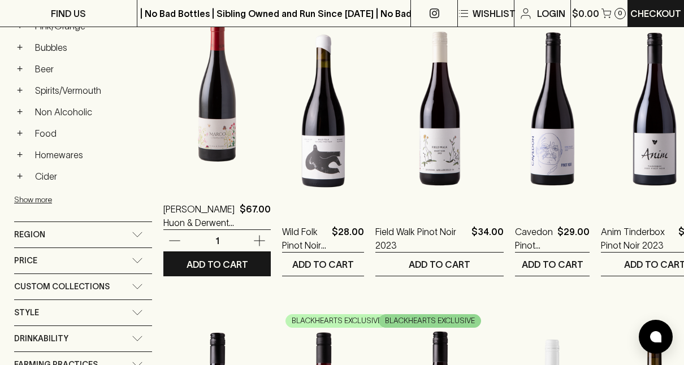
scroll to position [519, 0]
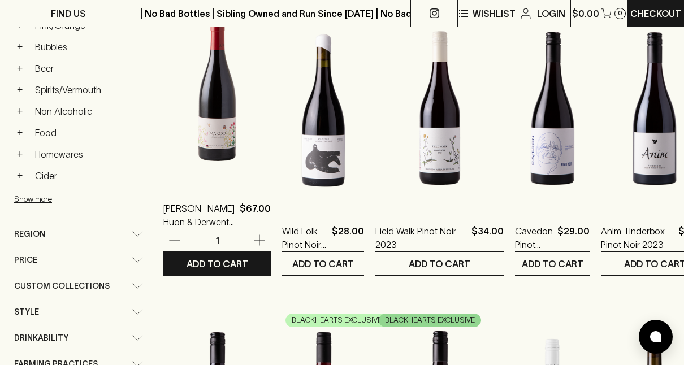
click at [212, 182] on img at bounding box center [216, 86] width 107 height 198
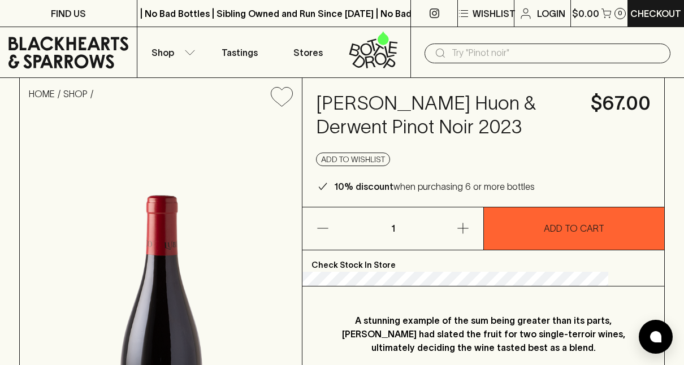
click at [212, 182] on img at bounding box center [161, 335] width 282 height 438
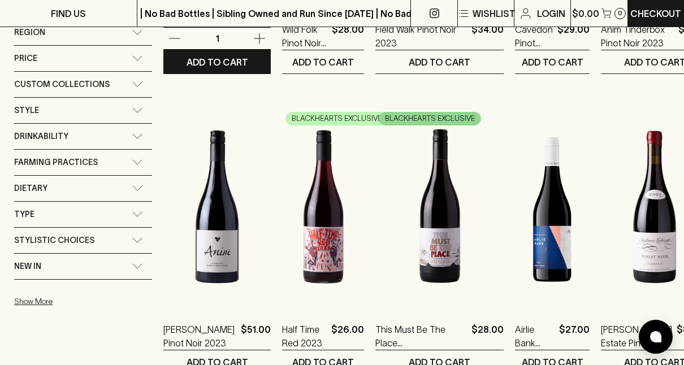
scroll to position [721, 0]
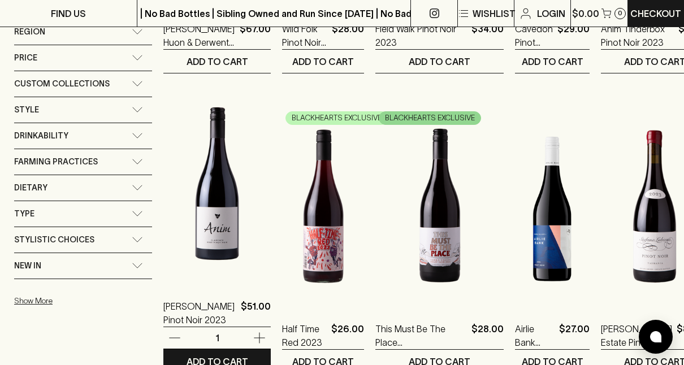
click at [209, 215] on img at bounding box center [216, 184] width 107 height 198
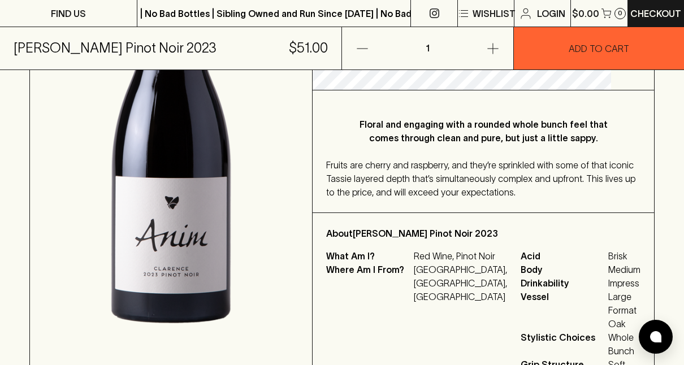
scroll to position [274, 0]
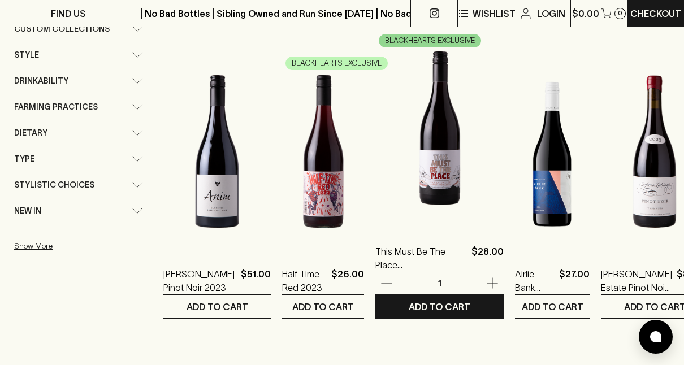
scroll to position [778, 0]
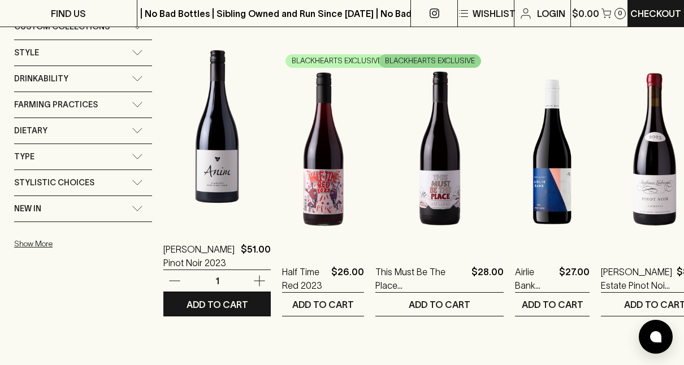
click at [220, 183] on img at bounding box center [216, 127] width 107 height 198
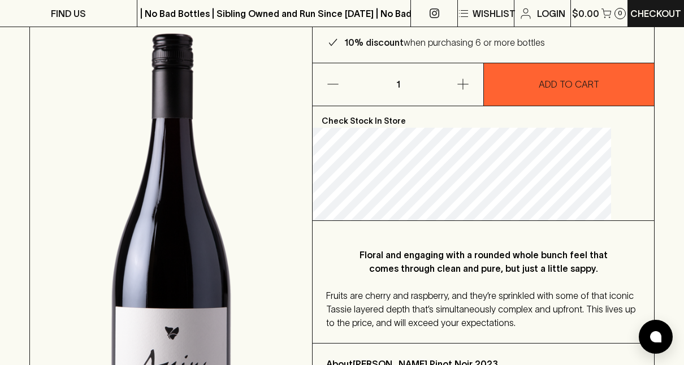
scroll to position [169, 0]
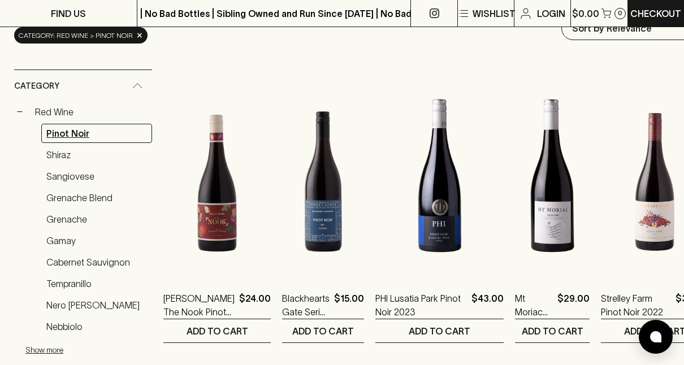
scroll to position [150, 0]
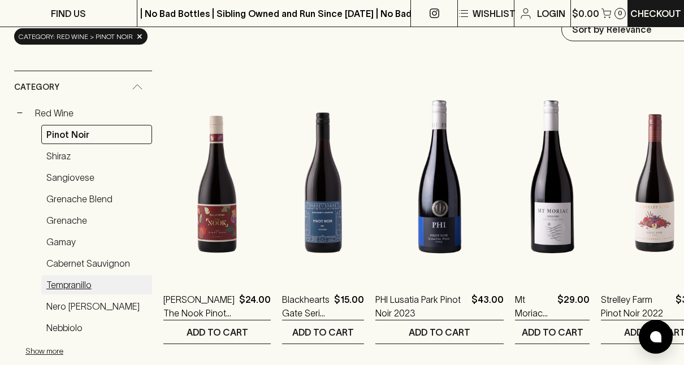
click at [55, 278] on link "Tempranillo" at bounding box center [96, 284] width 111 height 19
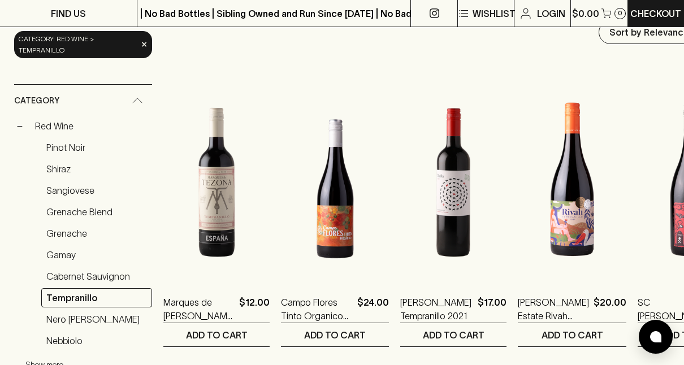
scroll to position [148, 0]
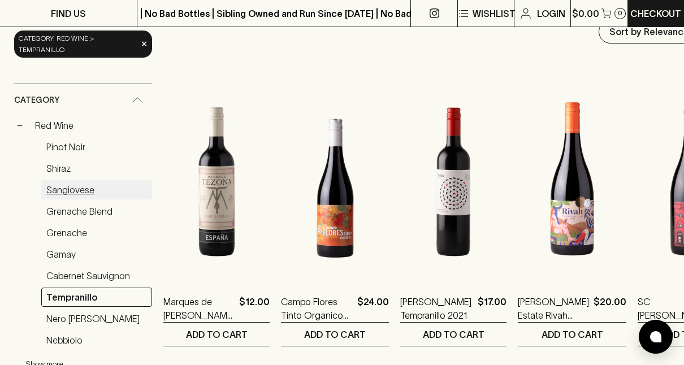
click at [58, 183] on link "Sangiovese" at bounding box center [96, 189] width 111 height 19
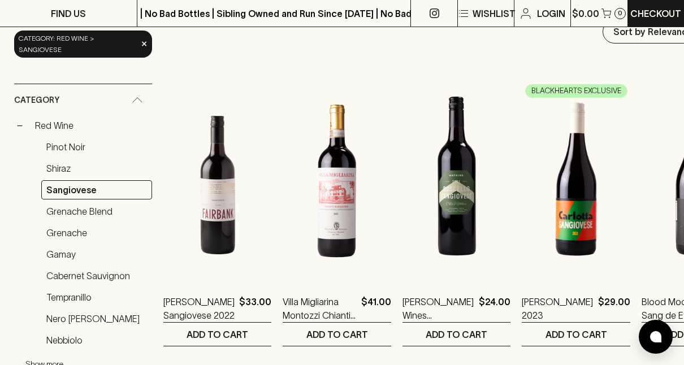
click at [58, 183] on link "Sangiovese" at bounding box center [96, 189] width 111 height 19
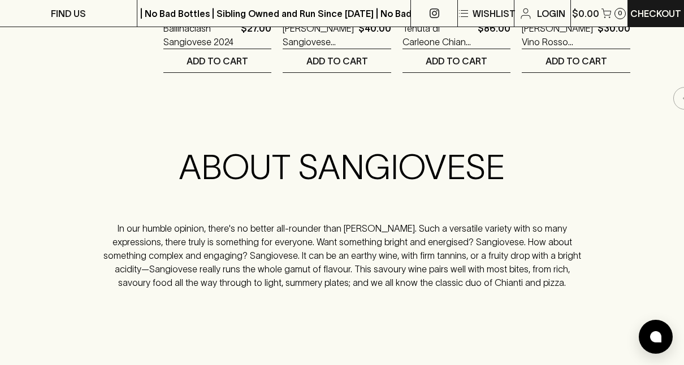
scroll to position [1324, 0]
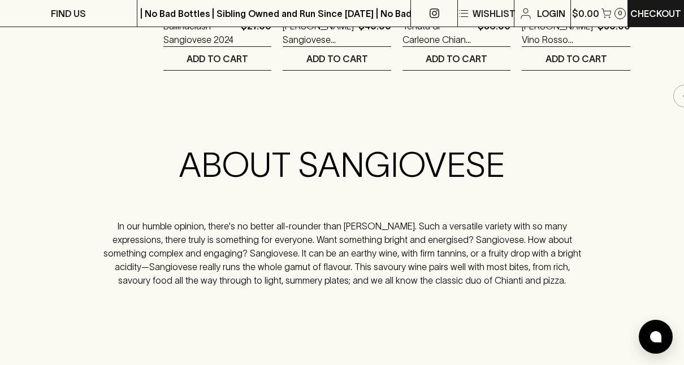
click at [58, 183] on div "ABOUT SANGIOVESE In our humble opinion, there's no better all-rounder than [PER…" at bounding box center [342, 217] width 656 height 158
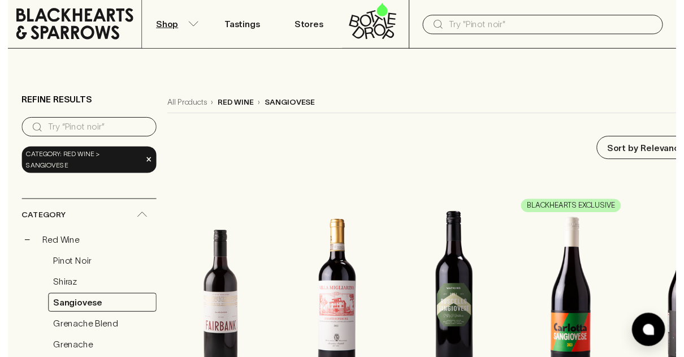
scroll to position [0, 0]
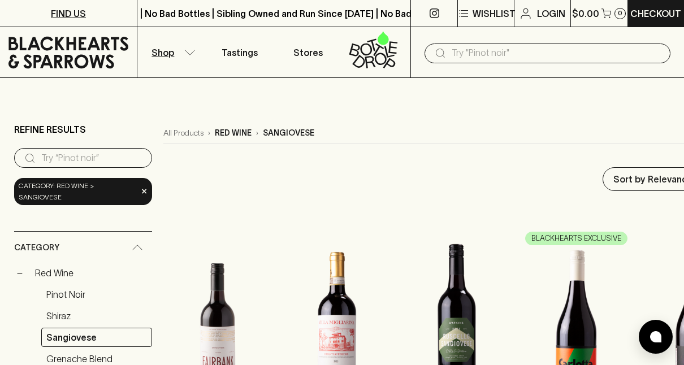
click at [78, 10] on p "FIND US" at bounding box center [68, 14] width 35 height 14
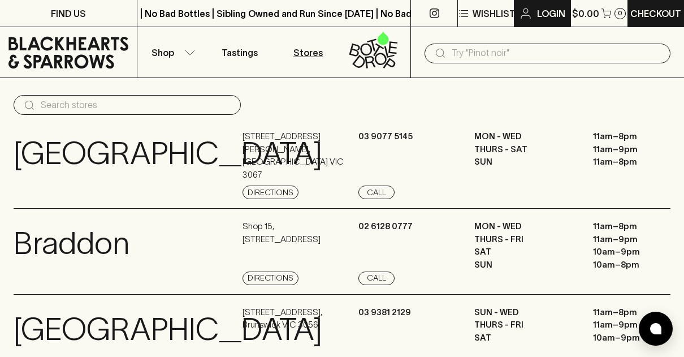
click at [550, 9] on p "Login" at bounding box center [551, 14] width 28 height 14
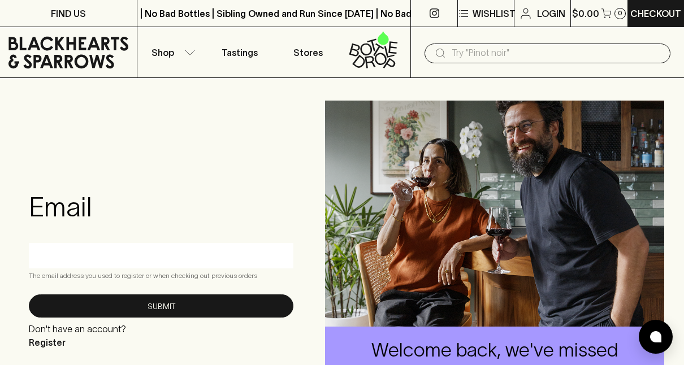
click at [63, 254] on input "text" at bounding box center [161, 256] width 248 height 18
type input "[EMAIL_ADDRESS][DOMAIN_NAME]"
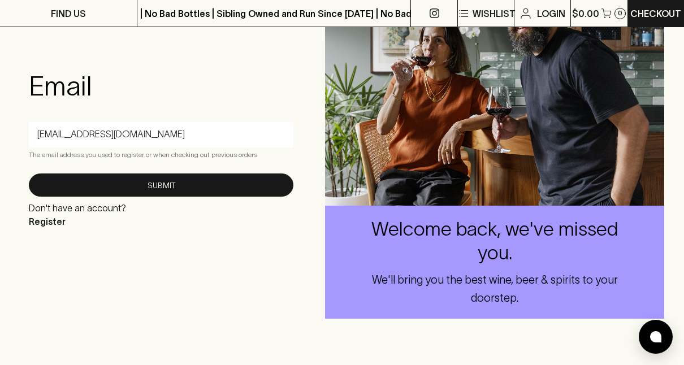
scroll to position [133, 0]
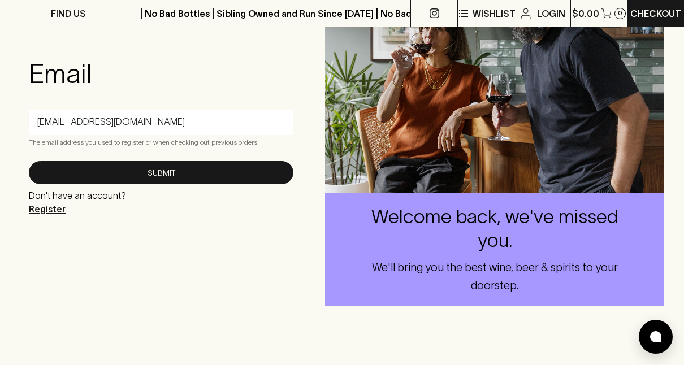
click at [42, 207] on p "Register" at bounding box center [77, 209] width 97 height 14
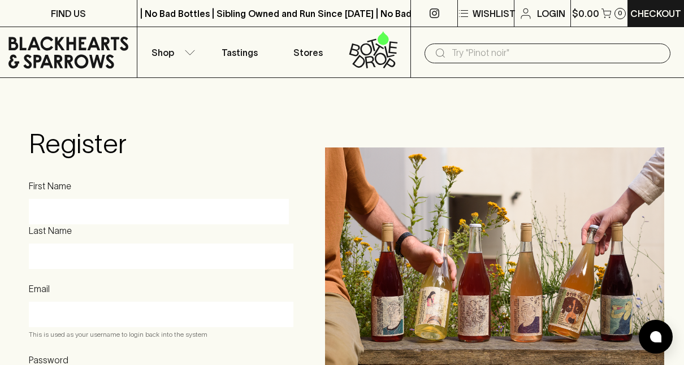
click at [42, 207] on input "First Name" at bounding box center [158, 212] width 243 height 18
type input "[PERSON_NAME]"
click at [53, 256] on input "Last Name" at bounding box center [161, 257] width 248 height 18
type input "Rodwell"
type input "[EMAIL_ADDRESS][DOMAIN_NAME]"
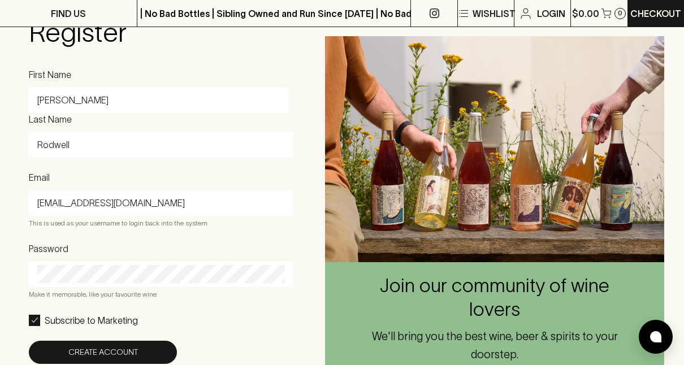
scroll to position [148, 0]
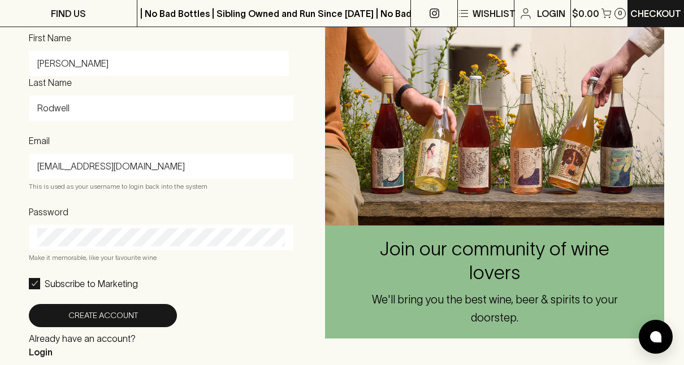
click at [36, 239] on div at bounding box center [161, 237] width 265 height 25
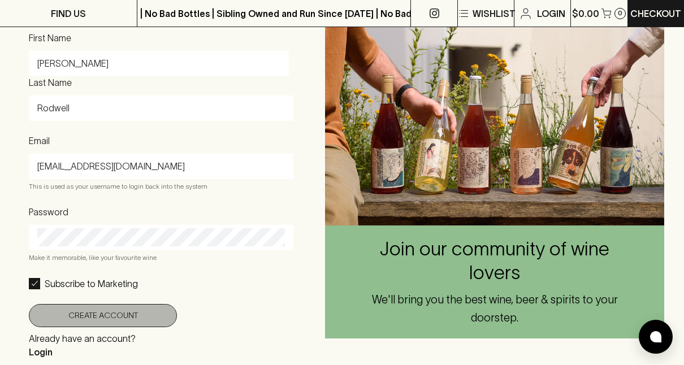
click at [96, 314] on button "Create Account" at bounding box center [103, 315] width 148 height 23
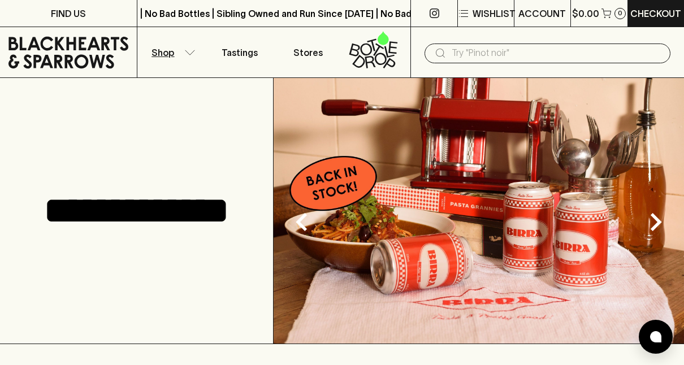
click at [163, 53] on p "Shop" at bounding box center [163, 53] width 23 height 14
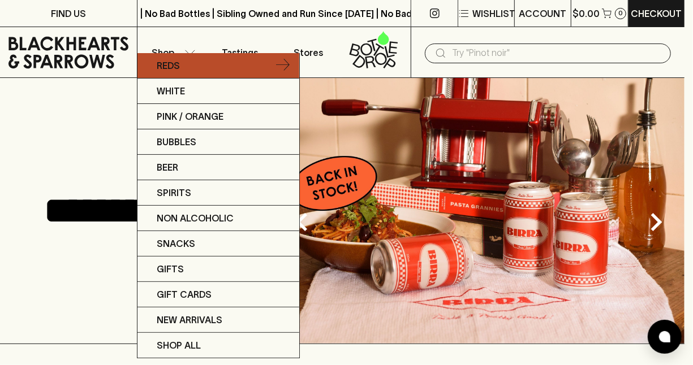
click at [163, 63] on p "Reds" at bounding box center [168, 66] width 23 height 14
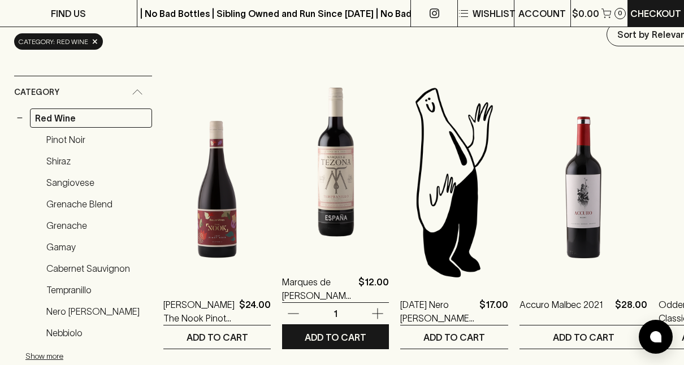
scroll to position [144, 0]
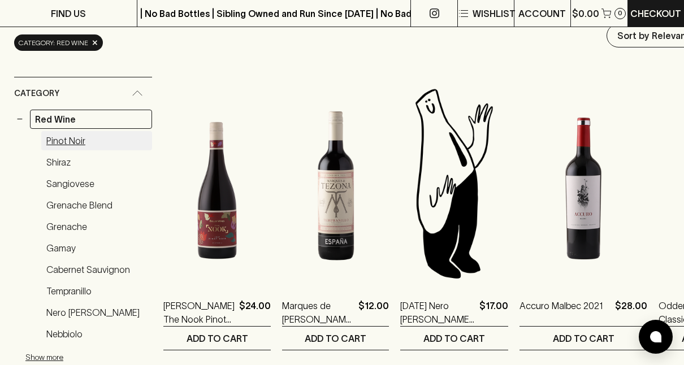
click at [62, 137] on link "Pinot Noir" at bounding box center [96, 140] width 111 height 19
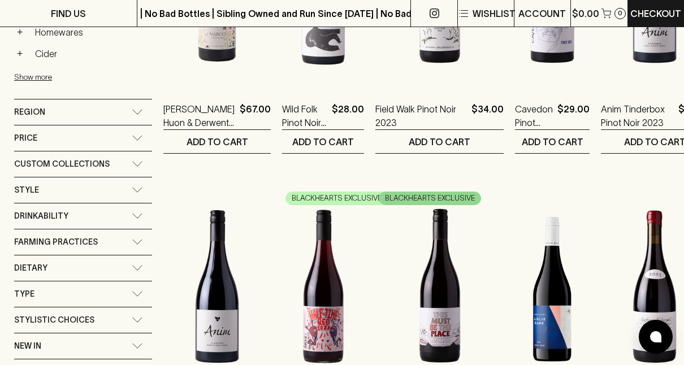
scroll to position [743, 0]
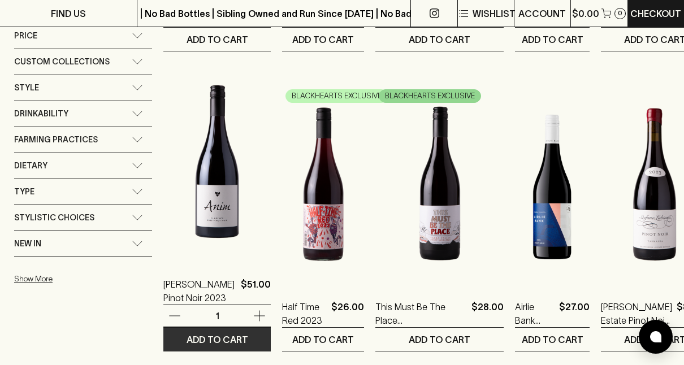
click at [213, 335] on p "ADD TO CART" at bounding box center [218, 340] width 62 height 14
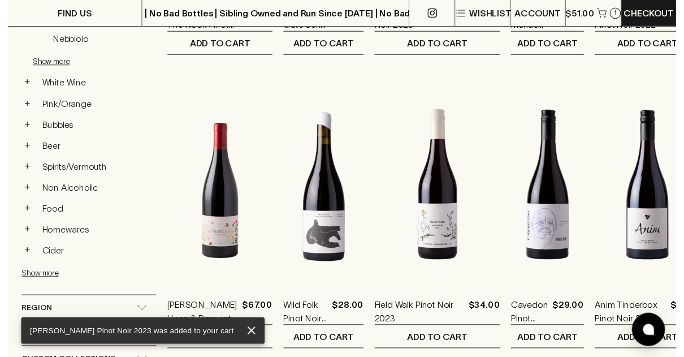
scroll to position [437, 0]
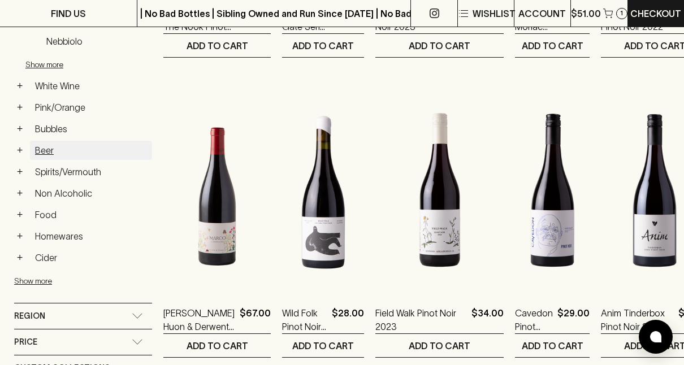
click at [32, 142] on link "Beer" at bounding box center [91, 150] width 122 height 19
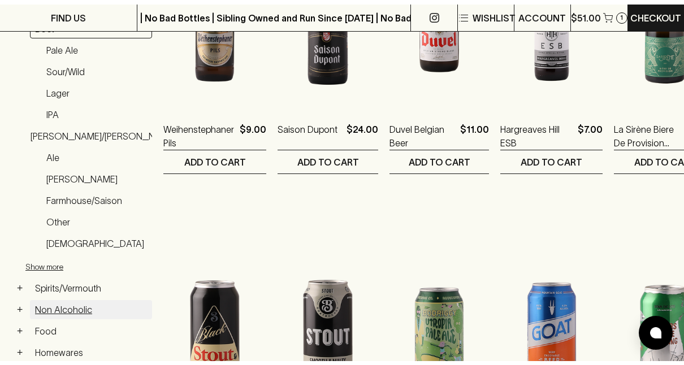
scroll to position [323, 0]
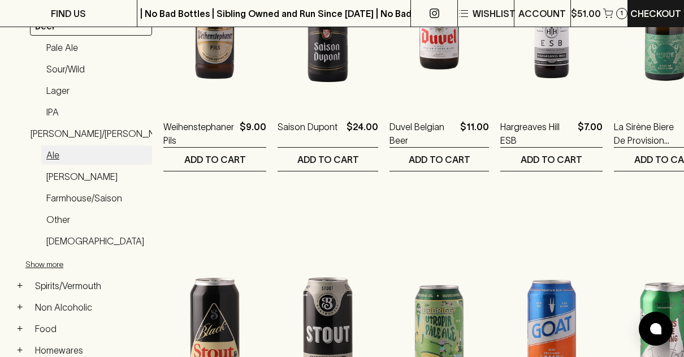
click at [57, 153] on link "Ale" at bounding box center [96, 154] width 111 height 19
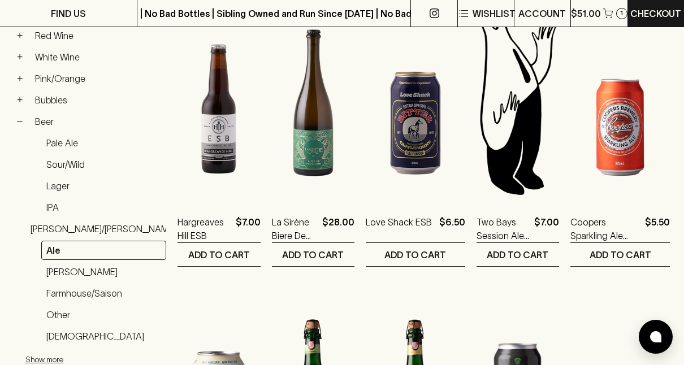
scroll to position [230, 0]
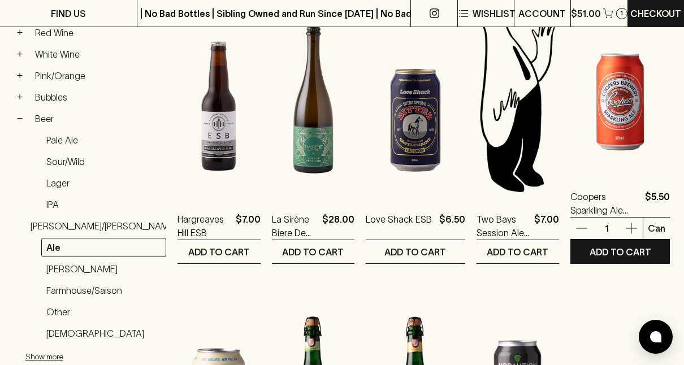
click at [632, 225] on icon "button" at bounding box center [631, 228] width 11 height 11
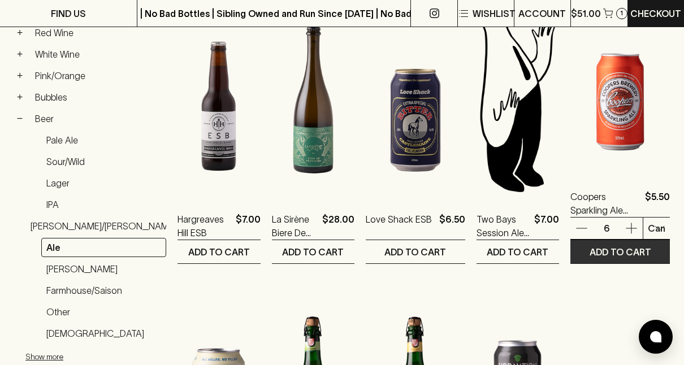
click at [628, 252] on p "ADD TO CART" at bounding box center [621, 252] width 62 height 14
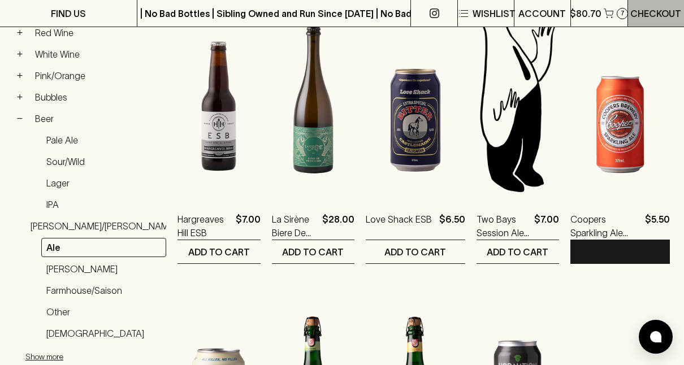
click at [660, 13] on p "Checkout" at bounding box center [656, 14] width 51 height 14
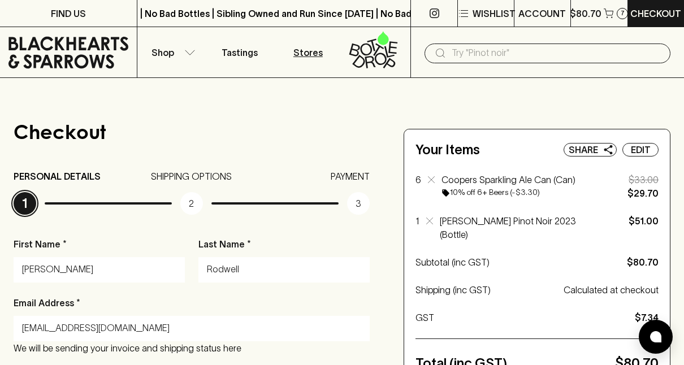
click at [312, 54] on p "Stores" at bounding box center [307, 53] width 29 height 14
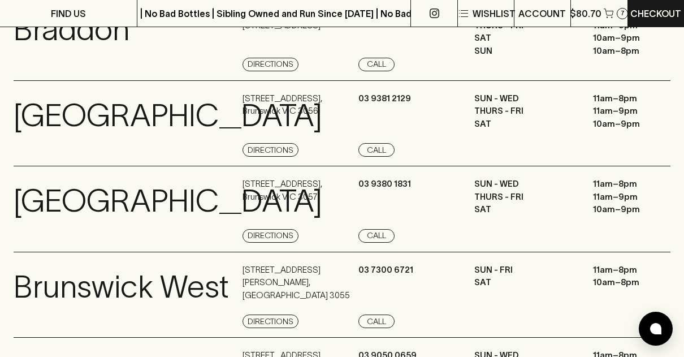
scroll to position [232, 0]
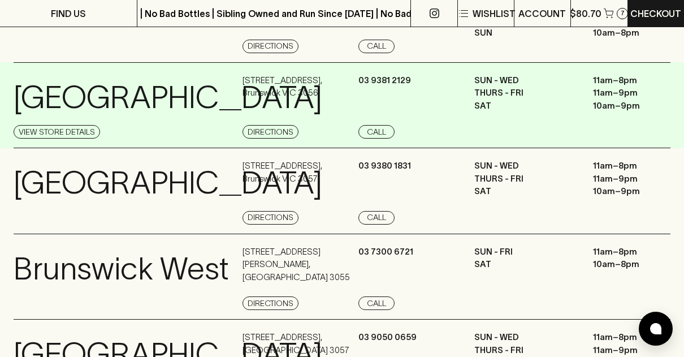
click at [50, 100] on p "[GEOGRAPHIC_DATA]" at bounding box center [168, 97] width 309 height 47
click at [56, 125] on link "View Store Details" at bounding box center [57, 132] width 87 height 14
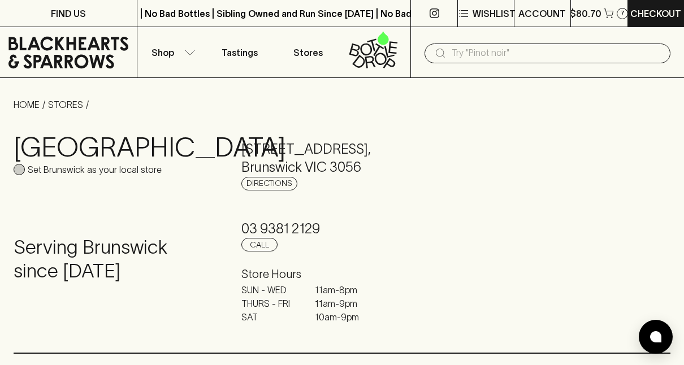
click at [23, 166] on input "Set Brunswick as your local store" at bounding box center [19, 169] width 11 height 11
checkbox input "true"
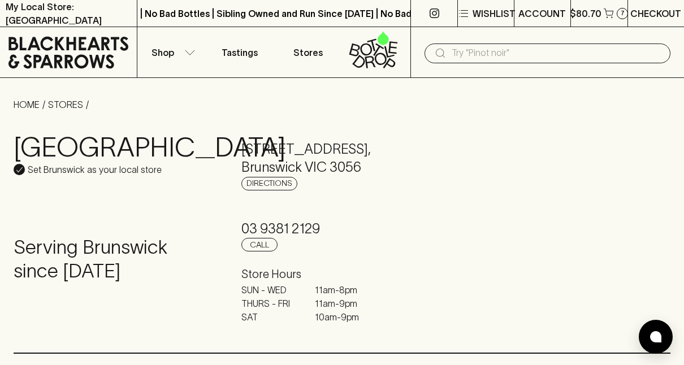
click at [663, 15] on p "Checkout" at bounding box center [656, 14] width 51 height 14
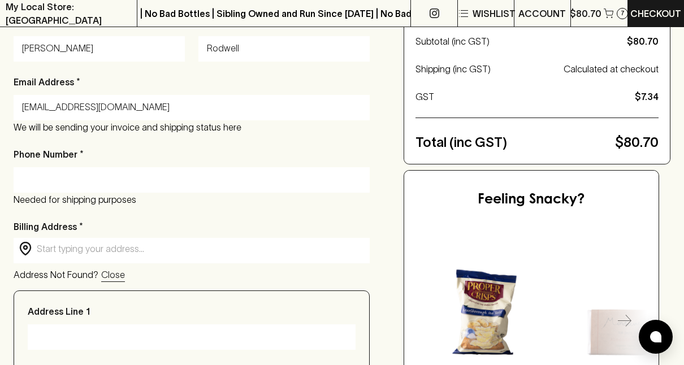
scroll to position [222, 0]
click at [30, 174] on input "Phone Number *" at bounding box center [191, 179] width 339 height 18
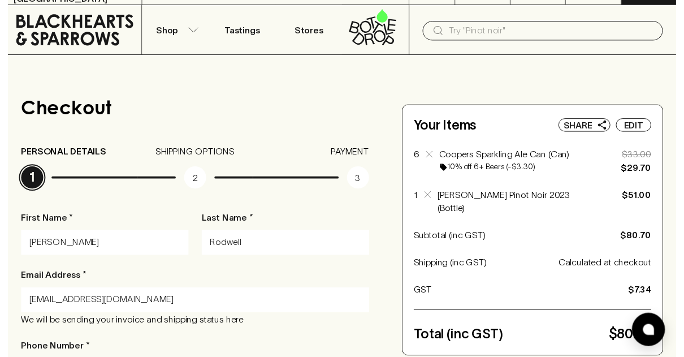
scroll to position [0, 0]
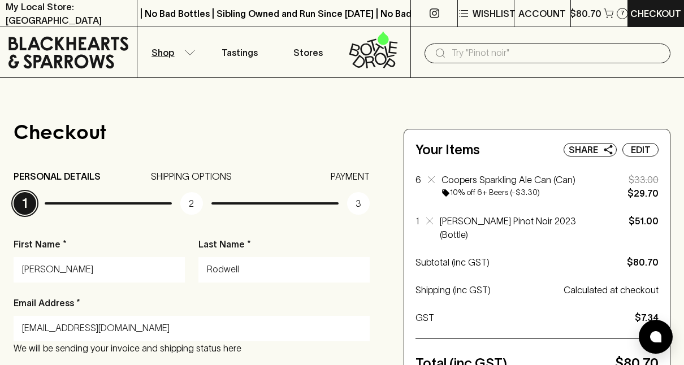
click at [187, 50] on icon "button" at bounding box center [189, 53] width 11 height 6
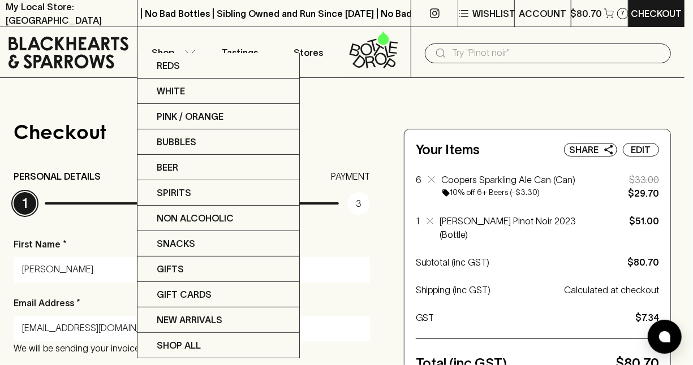
click at [313, 54] on div at bounding box center [346, 182] width 693 height 365
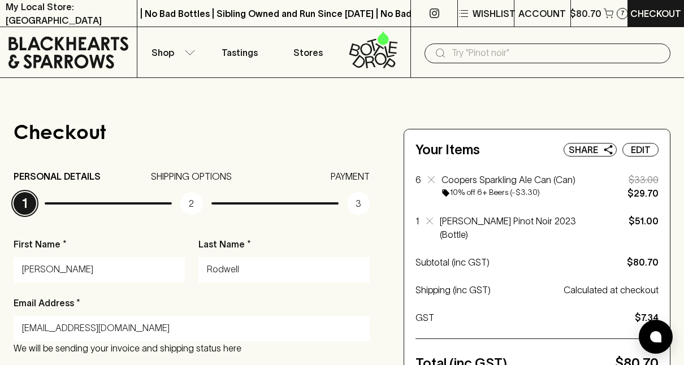
click at [313, 54] on p "Stores" at bounding box center [307, 53] width 29 height 14
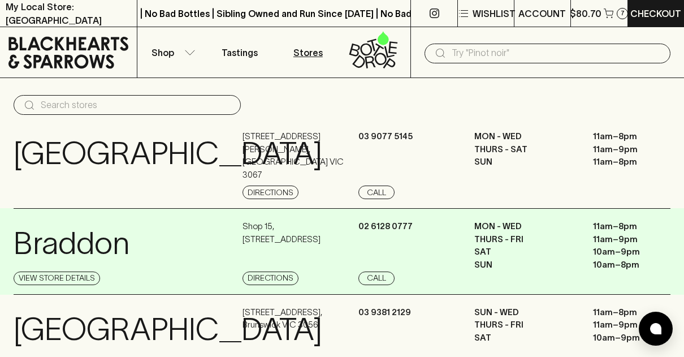
scroll to position [130, 0]
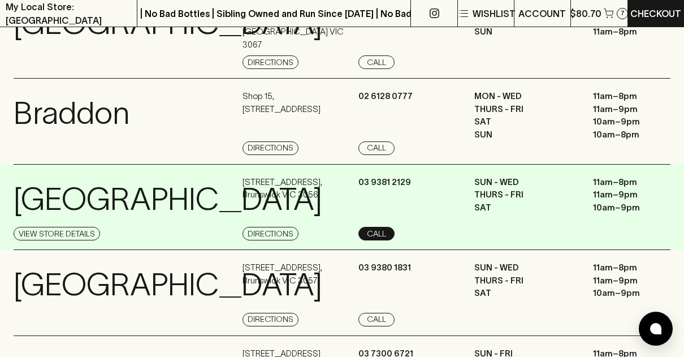
click at [382, 227] on link "Call" at bounding box center [377, 234] width 36 height 14
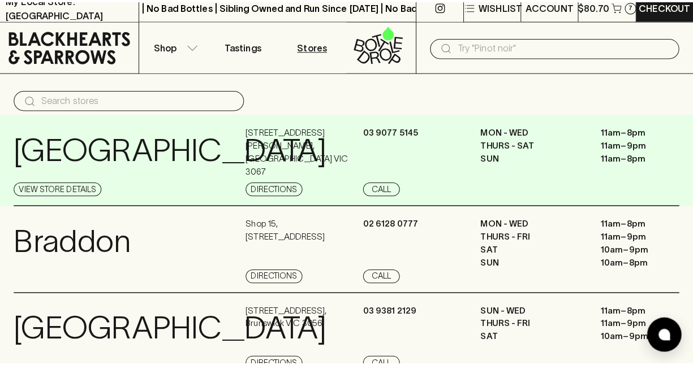
scroll to position [0, 0]
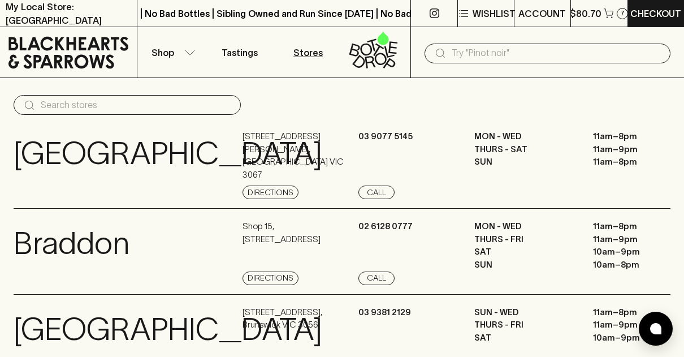
drag, startPoint x: 480, startPoint y: 65, endPoint x: 480, endPoint y: -58, distance: 122.7
click at [467, 13] on icon "button" at bounding box center [464, 13] width 7 height 1
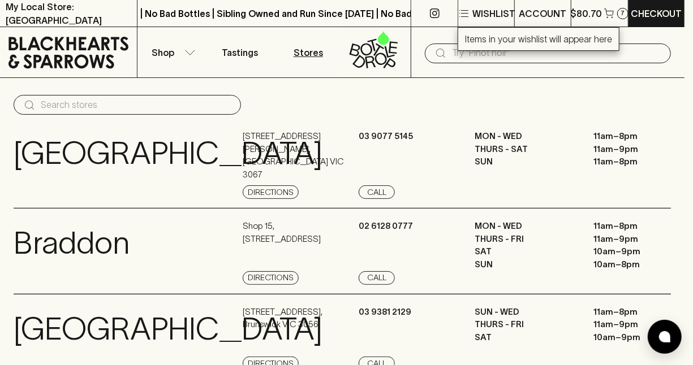
click at [539, 11] on div at bounding box center [346, 182] width 693 height 365
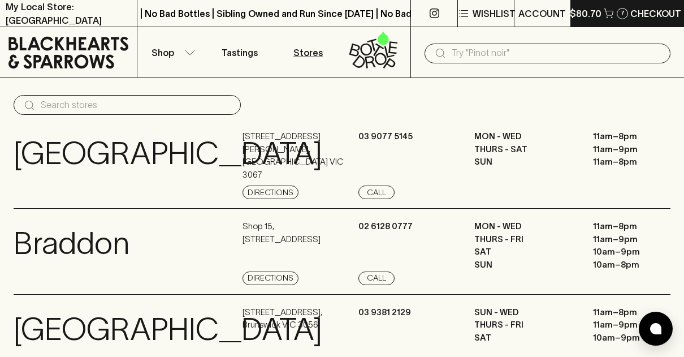
click at [591, 16] on p "$80.70" at bounding box center [586, 14] width 32 height 14
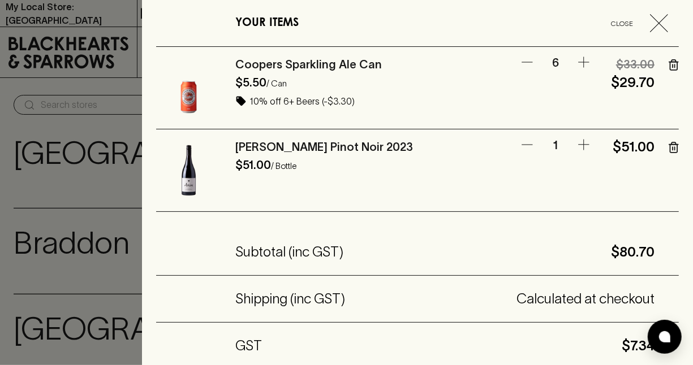
click at [434, 154] on div "[PERSON_NAME] Pinot Noir 2023" at bounding box center [368, 147] width 266 height 18
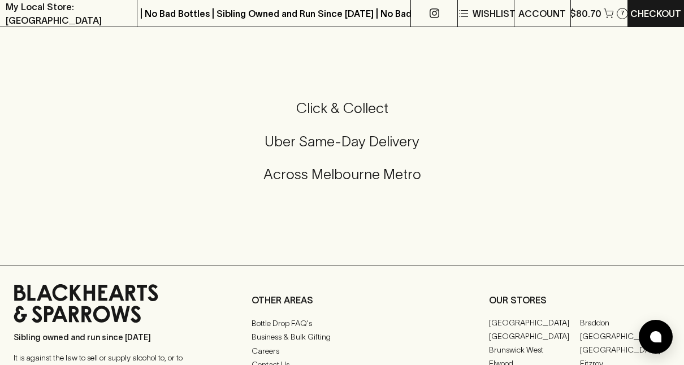
scroll to position [2631, 0]
click at [359, 118] on h5 "Click & Collect" at bounding box center [342, 109] width 657 height 19
click at [350, 118] on h5 "Click & Collect" at bounding box center [342, 109] width 657 height 19
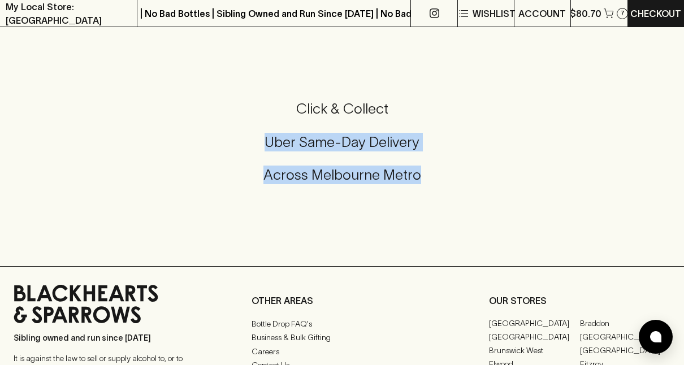
drag, startPoint x: 513, startPoint y: 206, endPoint x: 532, endPoint y: 87, distance: 120.2
click at [532, 87] on div "Click & Collect Uber Same-Day Delivery Across Melbourne Metro" at bounding box center [342, 148] width 657 height 189
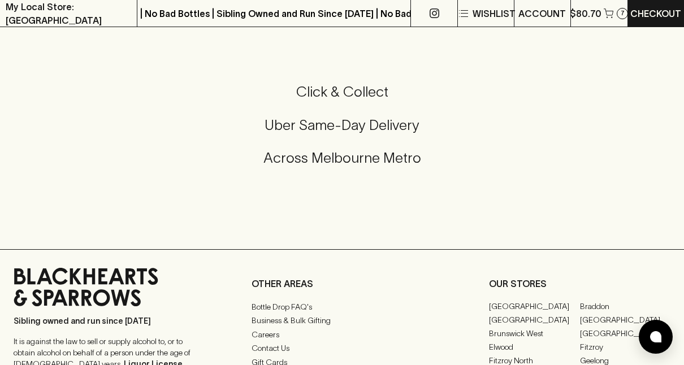
click at [304, 101] on h5 "Click & Collect" at bounding box center [342, 92] width 657 height 19
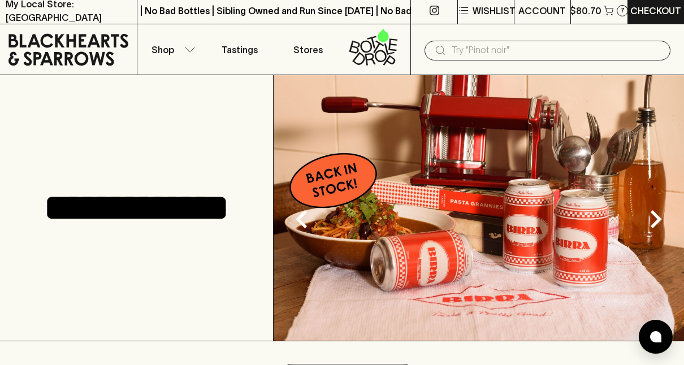
scroll to position [0, 0]
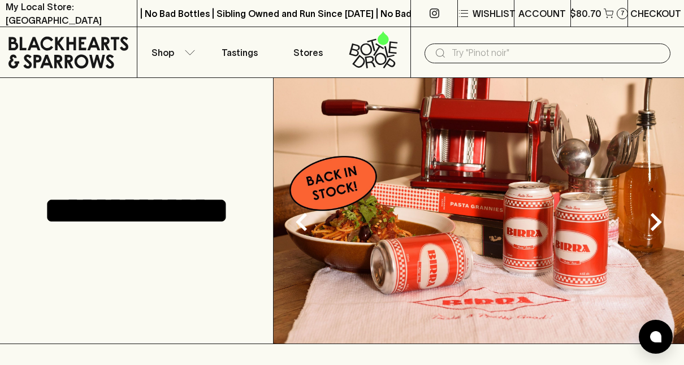
click at [666, 17] on p "Checkout" at bounding box center [656, 14] width 51 height 14
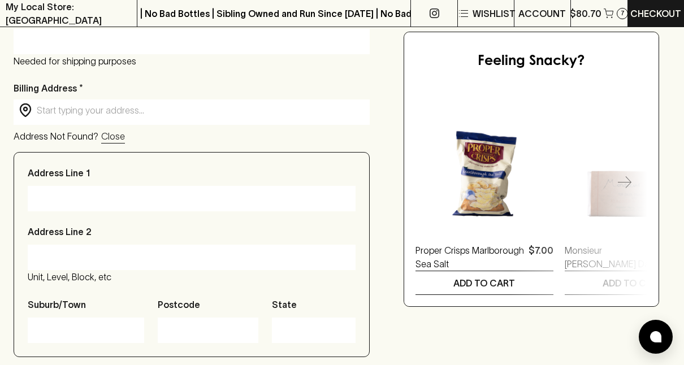
scroll to position [360, 0]
click at [32, 35] on input "Phone Number *" at bounding box center [191, 41] width 339 height 18
click at [39, 41] on input "Phone Number *" at bounding box center [191, 41] width 339 height 18
type input "0490524440"
type input "unit 1/3 Nibley Ave, Everard Park SA 5035, Australia"
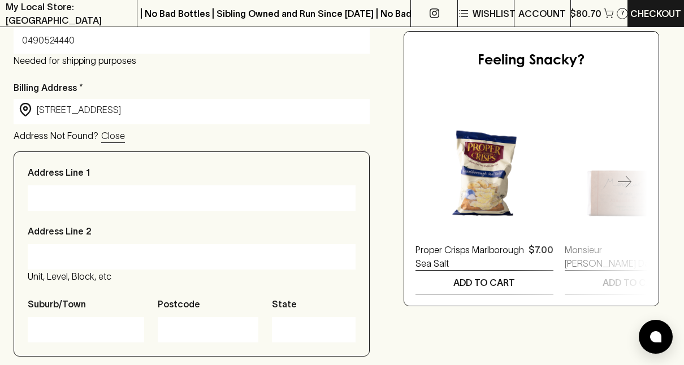
type input "Everard Park"
type input "5035"
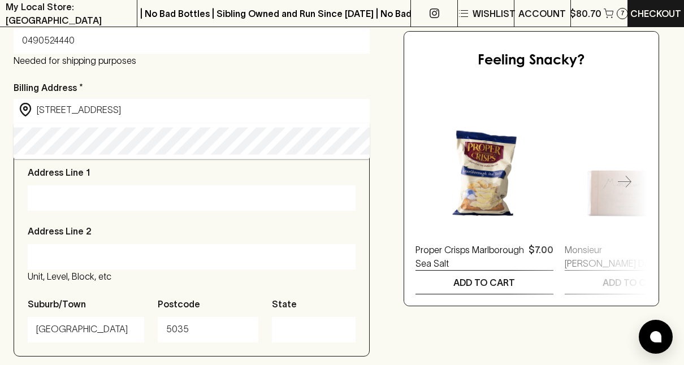
drag, startPoint x: 208, startPoint y: 184, endPoint x: 223, endPoint y: 184, distance: 15.3
drag, startPoint x: 223, startPoint y: 184, endPoint x: 403, endPoint y: 313, distance: 221.7
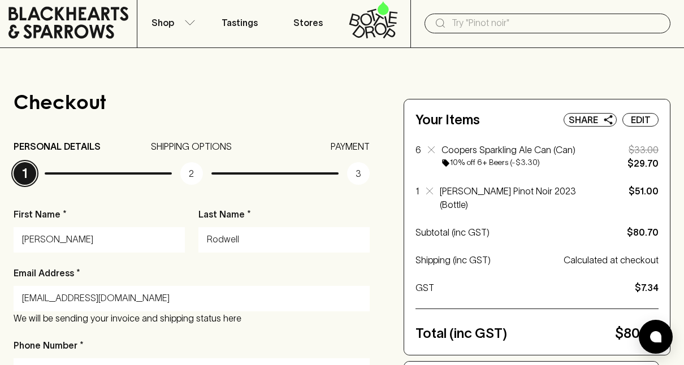
scroll to position [0, 0]
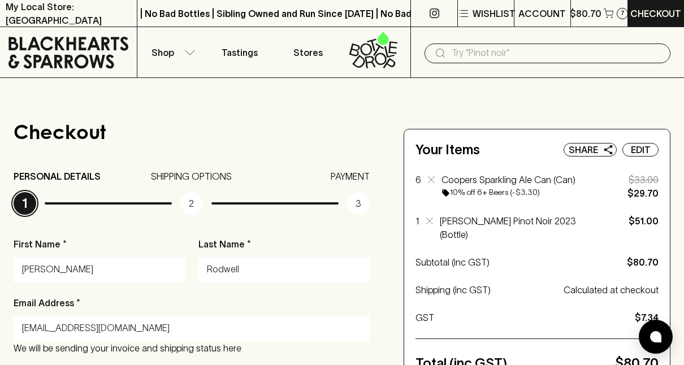
drag, startPoint x: 403, startPoint y: 313, endPoint x: 215, endPoint y: 123, distance: 267.5
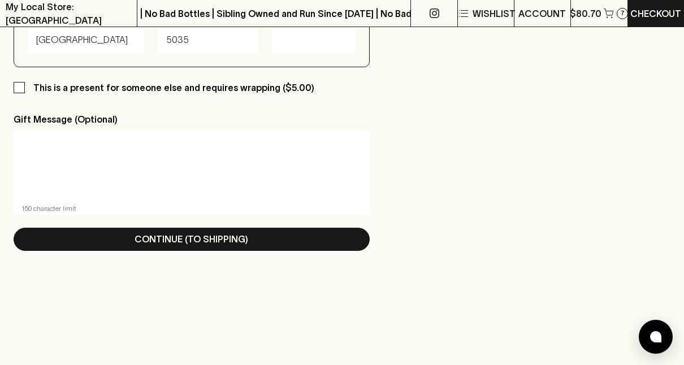
scroll to position [651, 0]
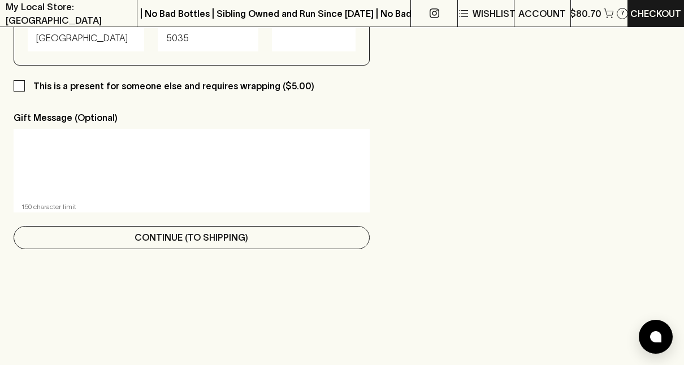
click at [154, 244] on p "Continue (To Shipping)" at bounding box center [192, 238] width 114 height 14
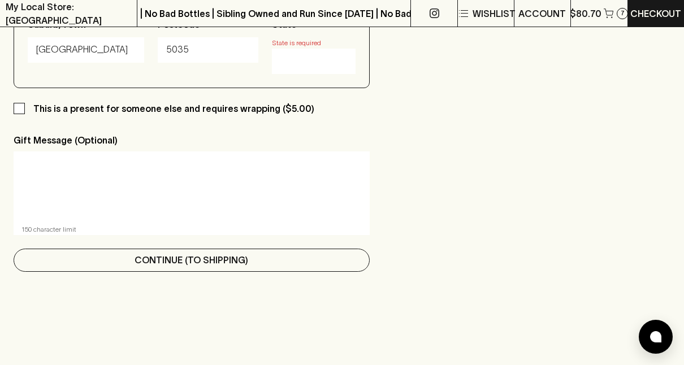
scroll to position [378, 0]
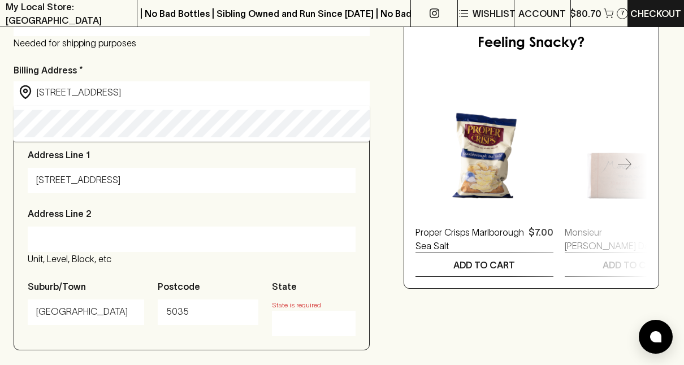
type input "Unit 1/3 Nibley Ave3nue"
click at [289, 323] on input "State" at bounding box center [313, 323] width 66 height 18
type input "SA"
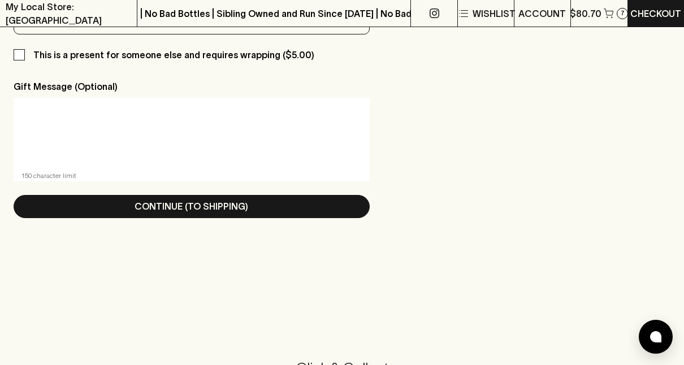
scroll to position [684, 0]
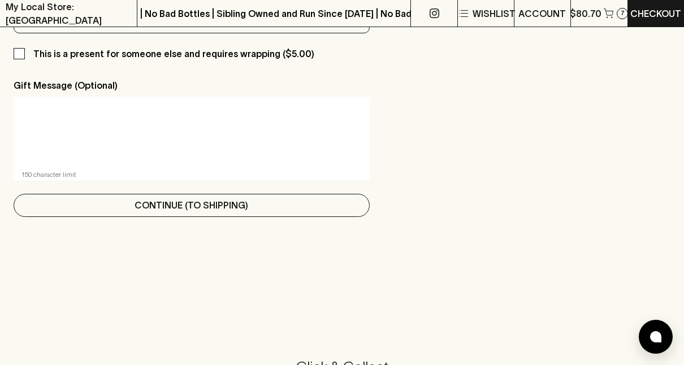
click at [162, 207] on p "Continue (To Shipping)" at bounding box center [192, 205] width 114 height 14
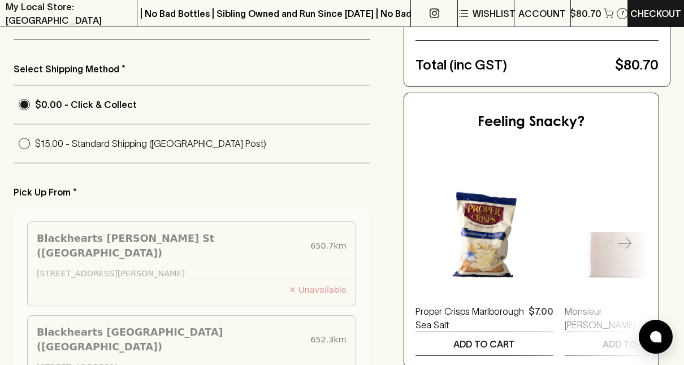
scroll to position [307, 0]
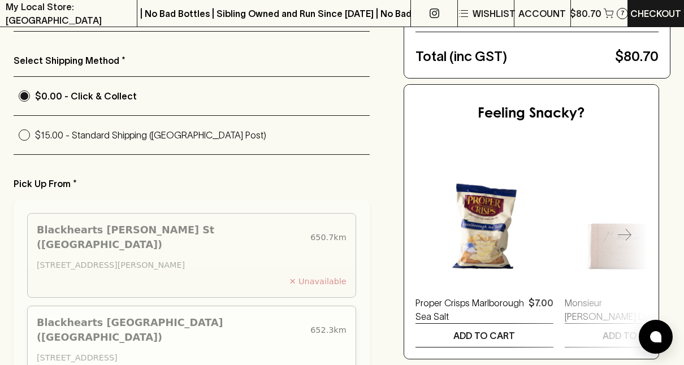
click at [107, 316] on div "Blackhearts Sydney Road (Brunswick)" at bounding box center [171, 331] width 269 height 30
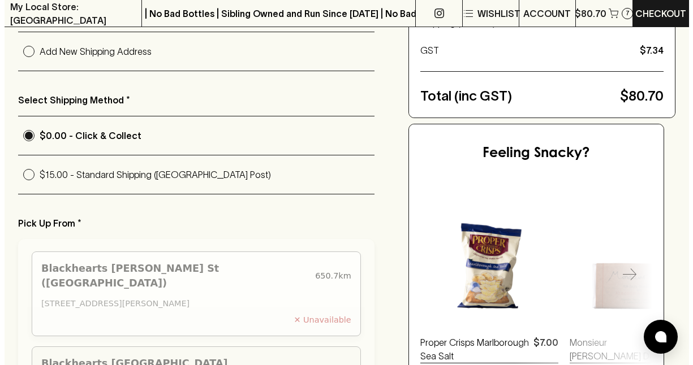
scroll to position [269, 0]
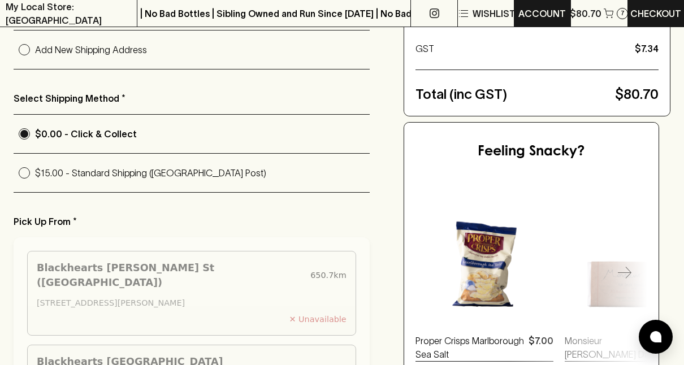
click at [543, 14] on p "ACCOUNT" at bounding box center [542, 14] width 47 height 14
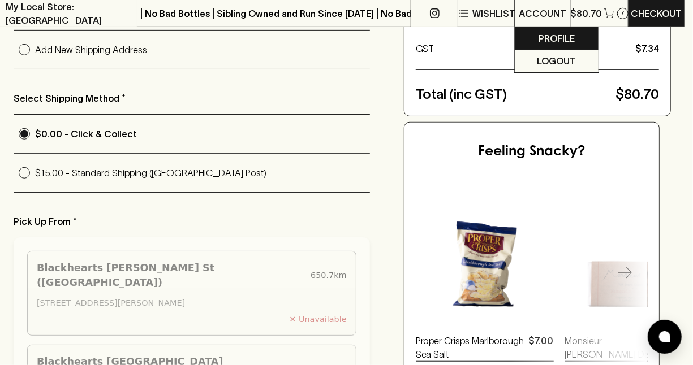
click at [550, 37] on p "Profile" at bounding box center [556, 39] width 36 height 14
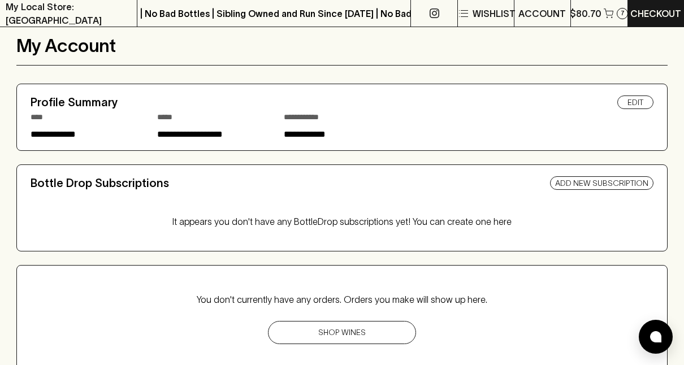
scroll to position [86, 0]
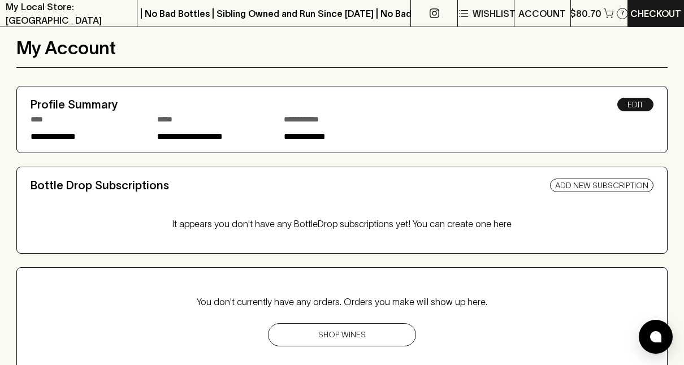
click at [643, 101] on link "Edit" at bounding box center [635, 105] width 36 height 14
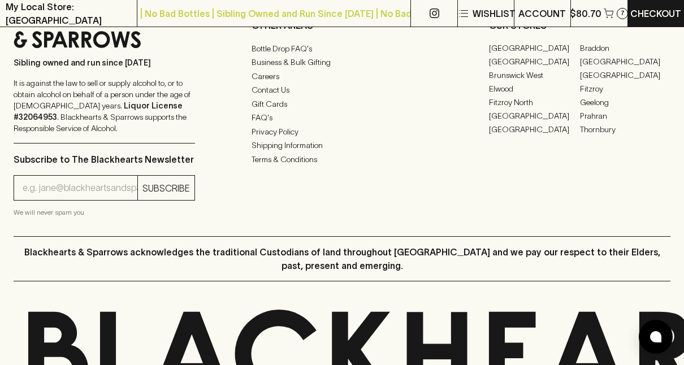
scroll to position [2907, 0]
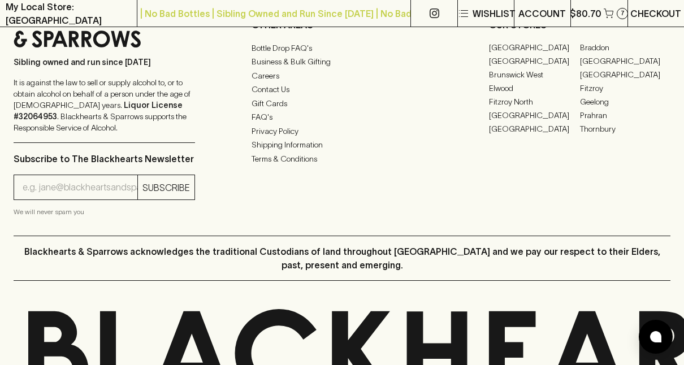
click at [658, 15] on p "Checkout" at bounding box center [656, 14] width 51 height 14
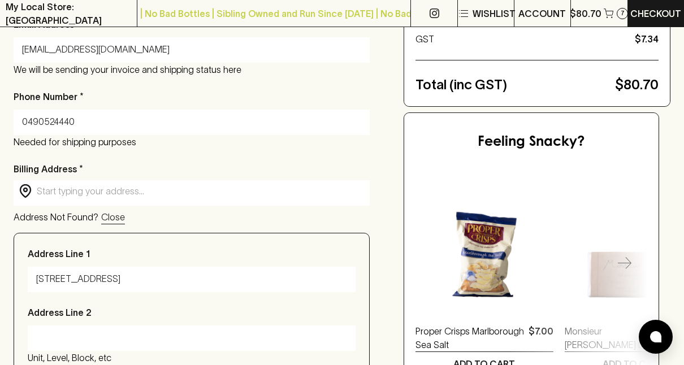
scroll to position [279, 0]
click at [114, 280] on input "Unit 1/3 Nibley Ave3nue" at bounding box center [191, 279] width 311 height 18
type input "[STREET_ADDRESS]"
click at [54, 193] on input "text" at bounding box center [201, 190] width 328 height 13
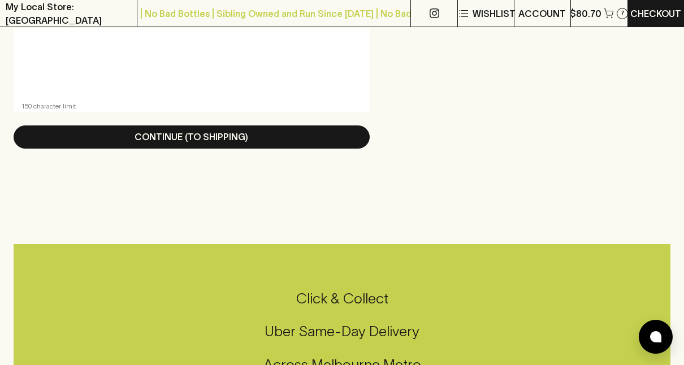
scroll to position [757, 0]
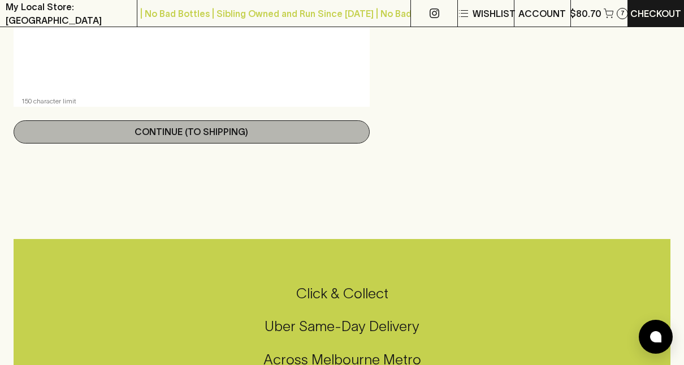
click at [172, 139] on p "Continue (To Shipping)" at bounding box center [192, 132] width 114 height 14
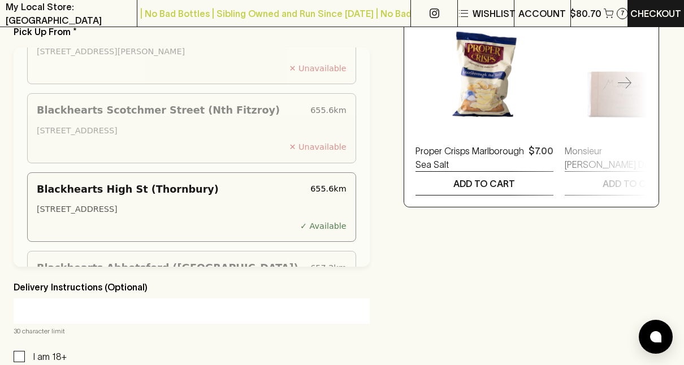
scroll to position [401, 0]
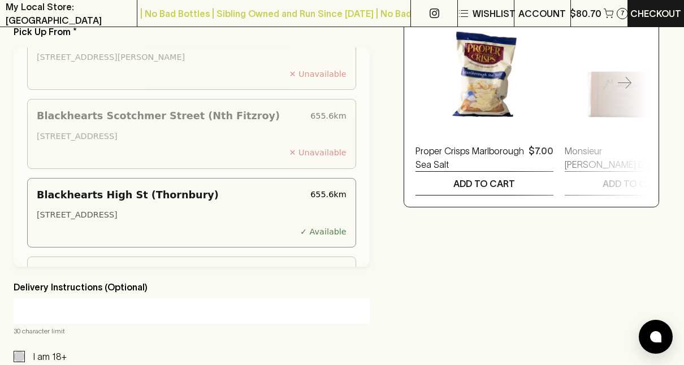
click at [14, 354] on input "I am 18+" at bounding box center [19, 356] width 11 height 11
checkbox input "true"
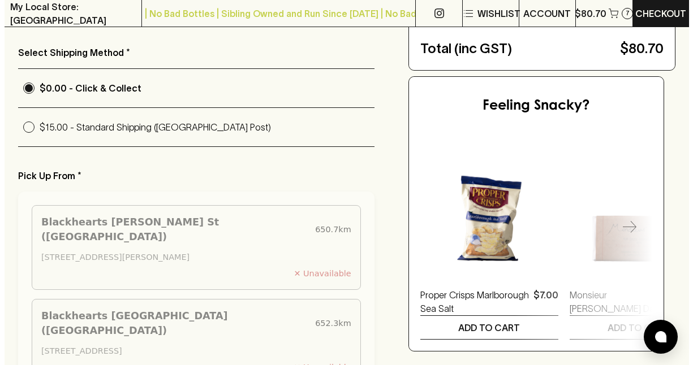
scroll to position [0, 0]
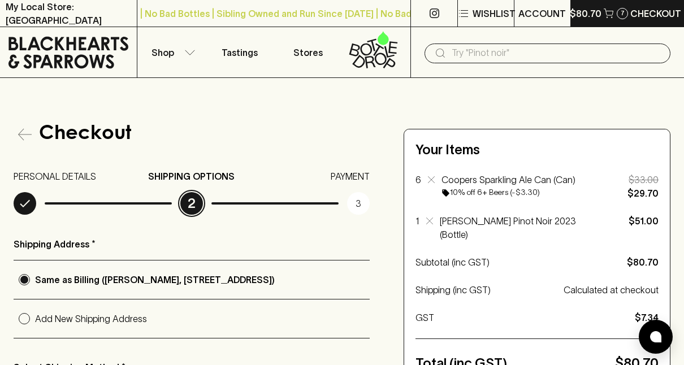
drag, startPoint x: 3, startPoint y: 329, endPoint x: 595, endPoint y: 12, distance: 671.9
click at [595, 12] on p "$80.70" at bounding box center [586, 14] width 32 height 14
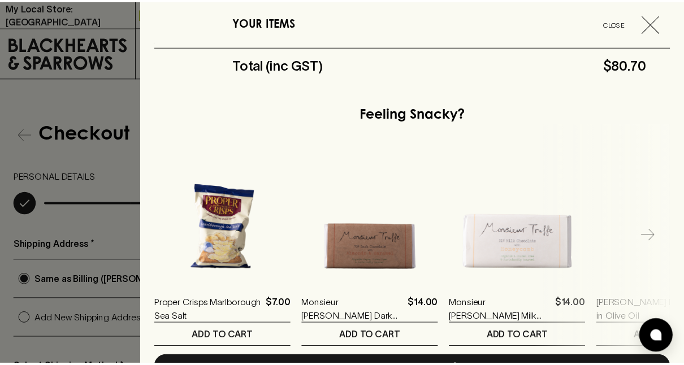
scroll to position [401, 0]
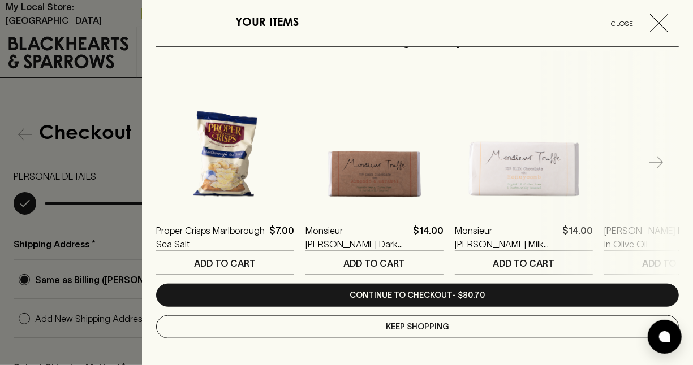
click at [127, 154] on div at bounding box center [346, 182] width 693 height 365
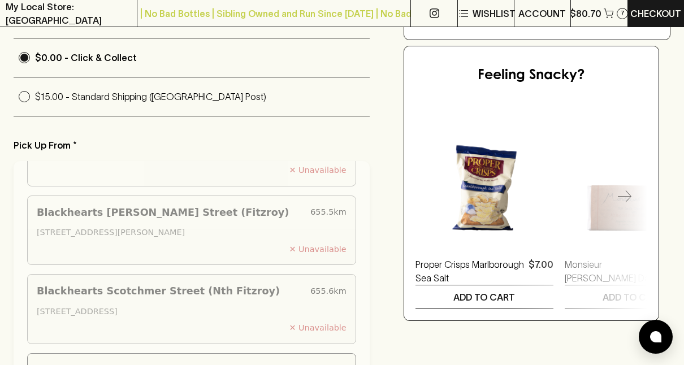
scroll to position [417, 0]
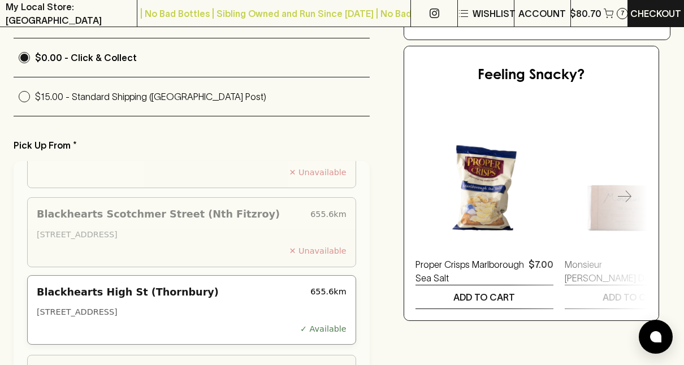
click at [208, 323] on div "✓ Available" at bounding box center [192, 329] width 310 height 12
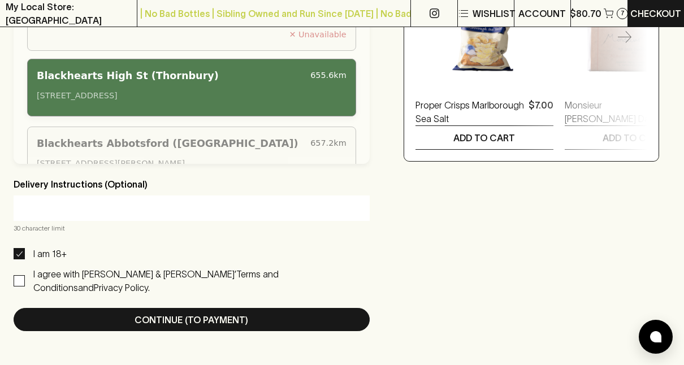
scroll to position [434, 0]
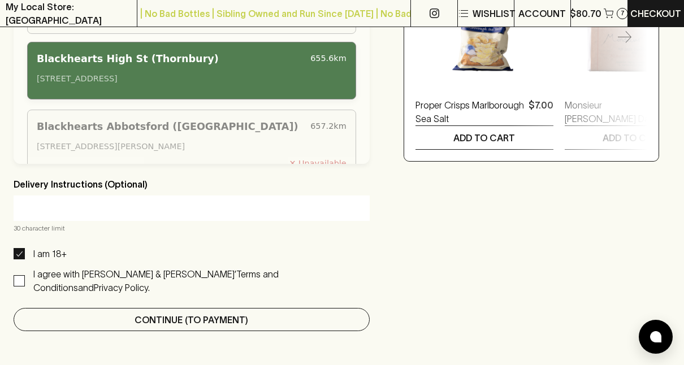
click at [184, 313] on p "Continue (To Payment)" at bounding box center [192, 320] width 114 height 14
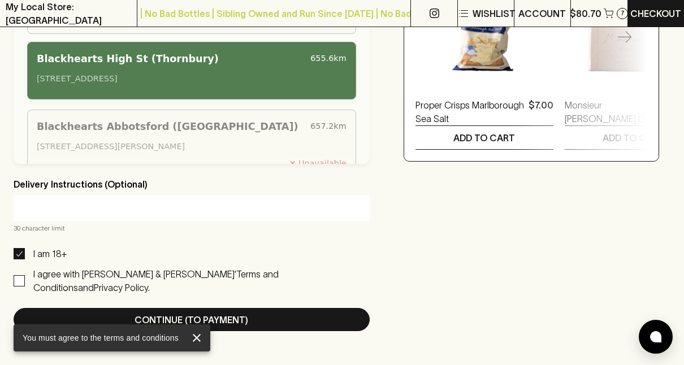
click at [18, 275] on input "I agree with Blackhearts & Sparrows’ Terms and Conditions and Privacy Policy." at bounding box center [19, 280] width 11 height 11
checkbox input "true"
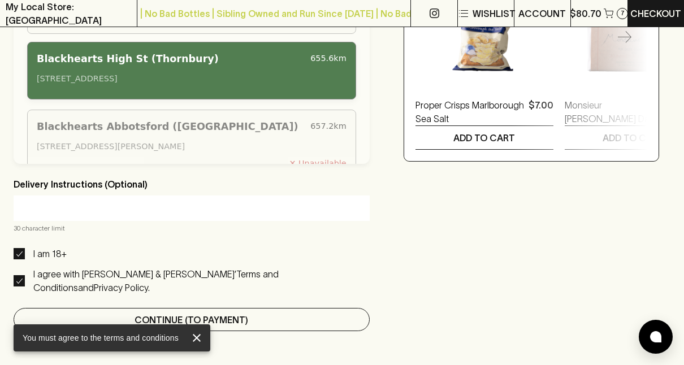
click at [174, 313] on p "Continue (To Payment)" at bounding box center [192, 320] width 114 height 14
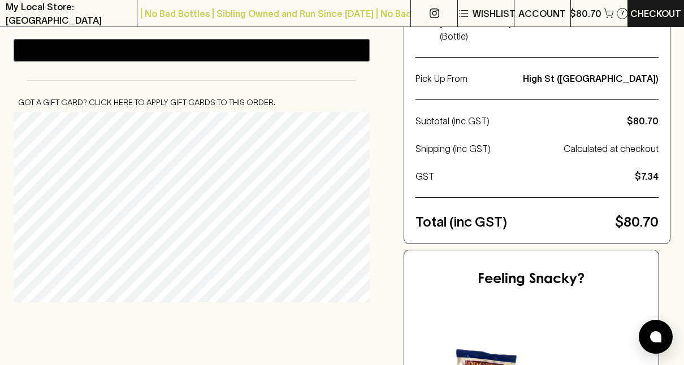
scroll to position [197, 0]
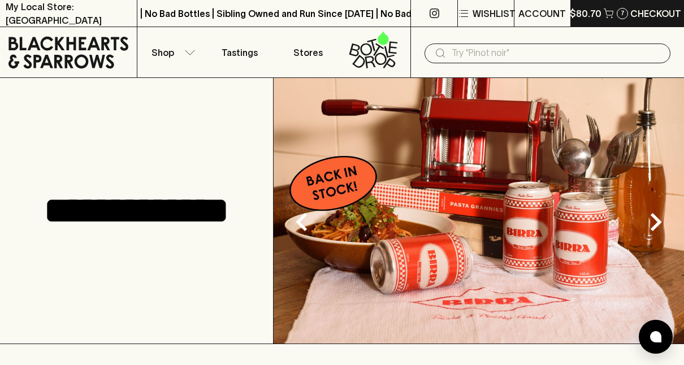
click at [595, 13] on p "$80.70" at bounding box center [586, 14] width 32 height 14
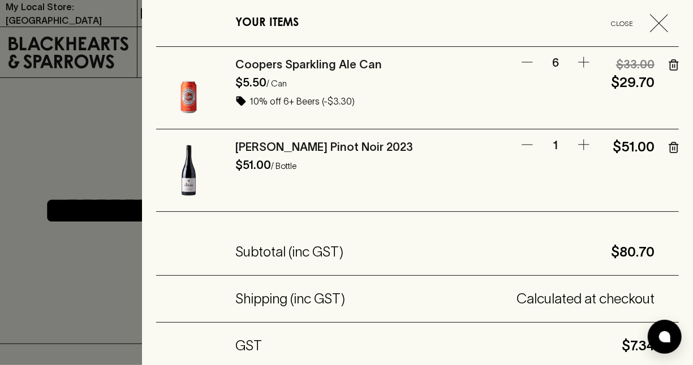
drag, startPoint x: 460, startPoint y: 225, endPoint x: 445, endPoint y: 136, distance: 90.0
click at [445, 136] on div "YOUR ITEMS Close Coopers Sparkling Ale Can $5.50 / Can 10% off 6+ Beers (-$3.30…" at bounding box center [417, 182] width 551 height 365
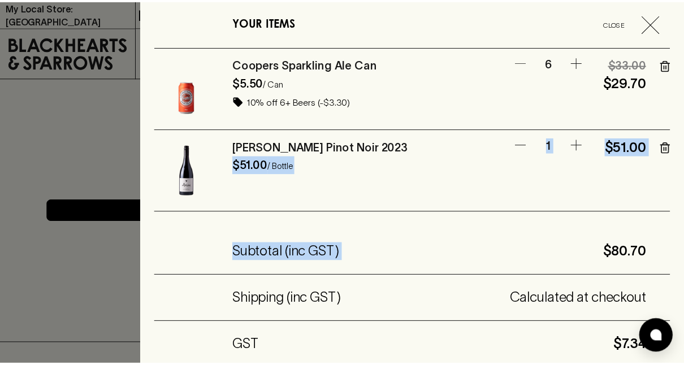
scroll to position [401, 0]
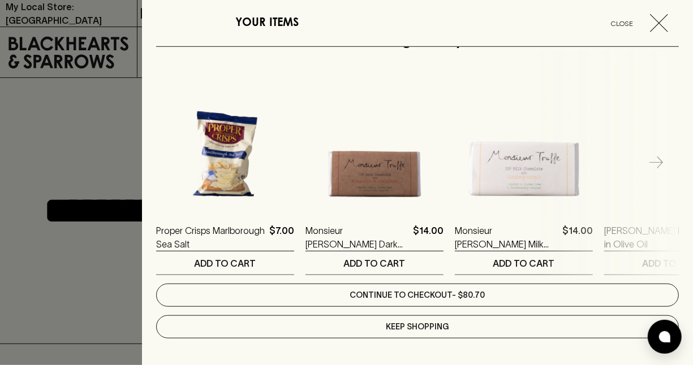
click at [379, 286] on link "Continue to checkout - $80.70" at bounding box center [417, 295] width 522 height 23
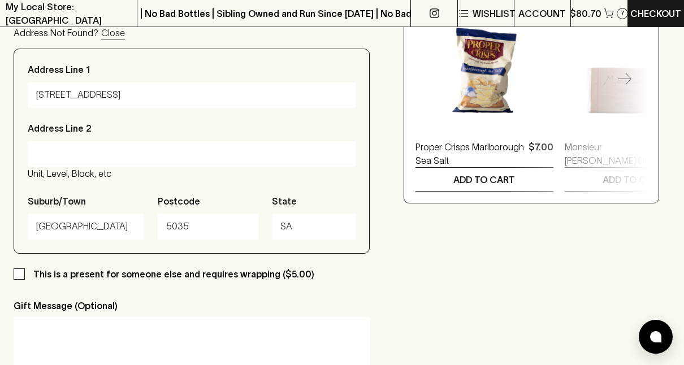
scroll to position [550, 0]
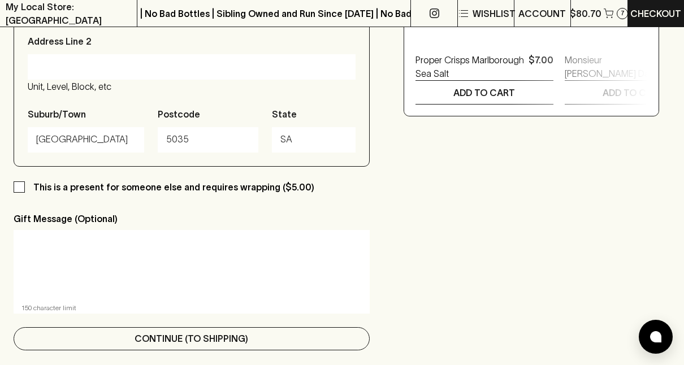
click at [225, 339] on p "Continue (To Shipping)" at bounding box center [192, 339] width 114 height 14
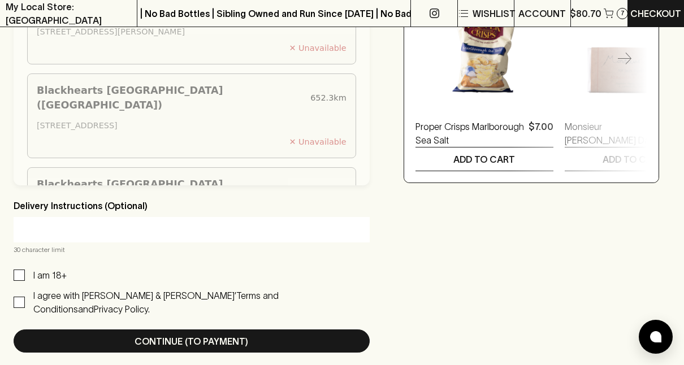
scroll to position [560, 0]
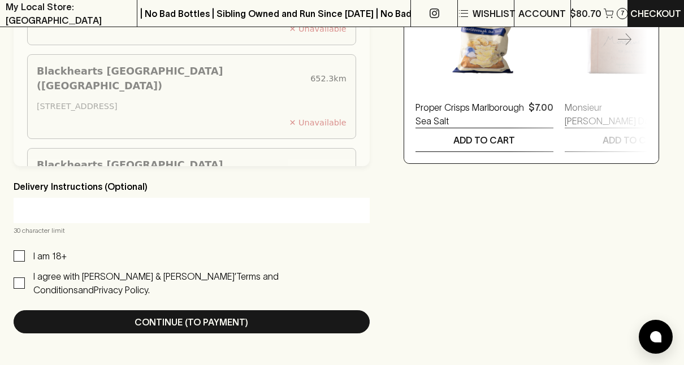
click at [364, 105] on div "Blackhearts Grantham St (Brunswick West) 650.7 km 42 Grantham St, Brunswick Wes…" at bounding box center [192, 56] width 356 height 219
drag, startPoint x: 364, startPoint y: 105, endPoint x: 362, endPoint y: 72, distance: 33.4
click at [364, 89] on div "Blackhearts Grantham St (Brunswick West) 650.7 km 42 Grantham St, Brunswick Wes…" at bounding box center [192, 56] width 356 height 219
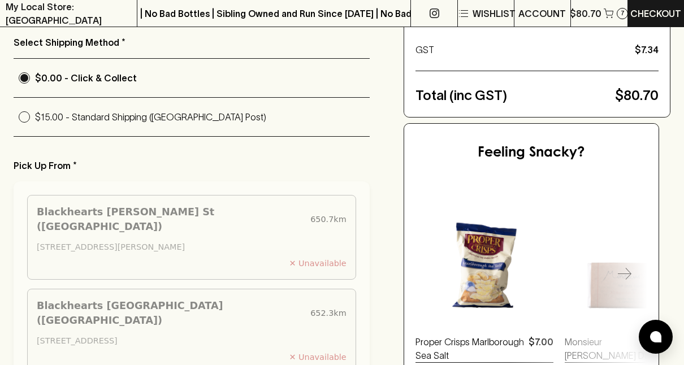
scroll to position [191, 0]
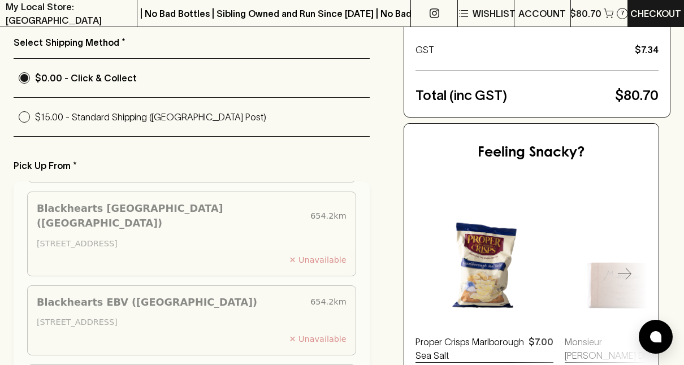
click at [372, 328] on div "Checkout PERSONAL DETAILS SHIPPING OPTIONS 2 PAYMENT 3 Shipping Address * Same …" at bounding box center [342, 183] width 657 height 770
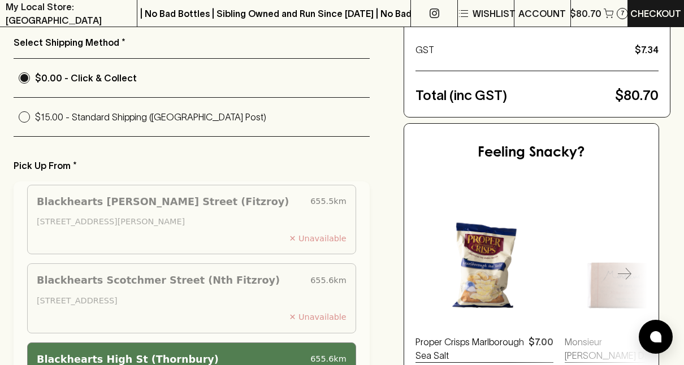
scroll to position [419, 0]
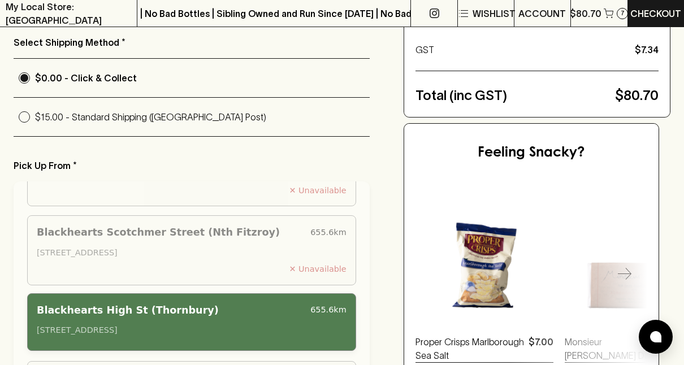
click at [194, 303] on div "Blackhearts High St (Thornbury)" at bounding box center [171, 310] width 269 height 15
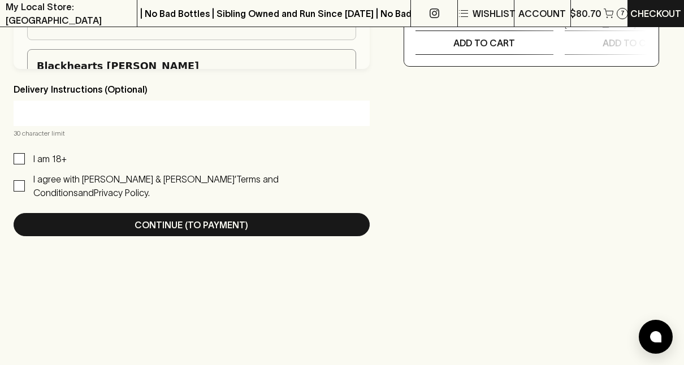
scroll to position [658, 0]
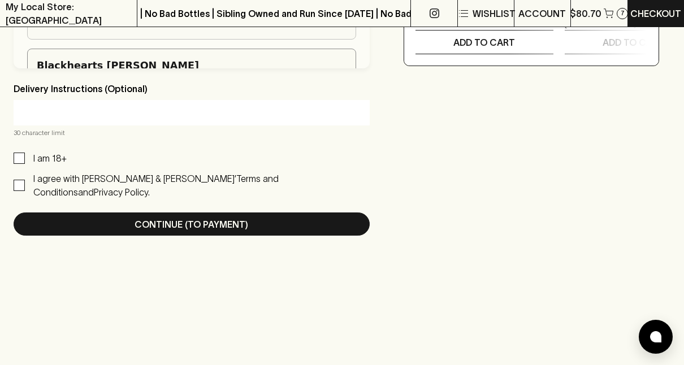
click at [19, 154] on input "I am 18+" at bounding box center [19, 158] width 11 height 11
checkbox input "true"
click at [21, 180] on input "I agree with Blackhearts & Sparrows’ Terms and Conditions and Privacy Policy." at bounding box center [19, 185] width 11 height 11
checkbox input "true"
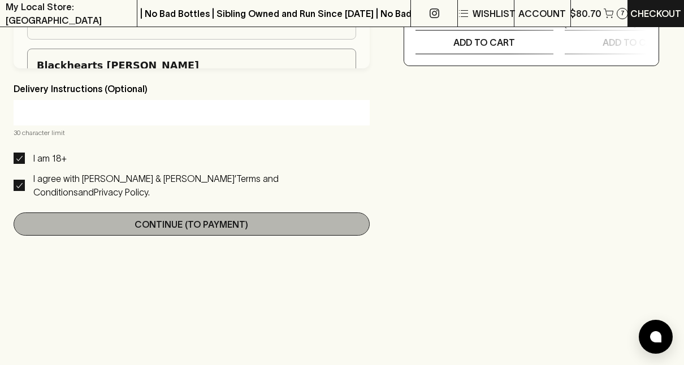
click at [160, 216] on button "Continue (To Payment)" at bounding box center [192, 224] width 356 height 23
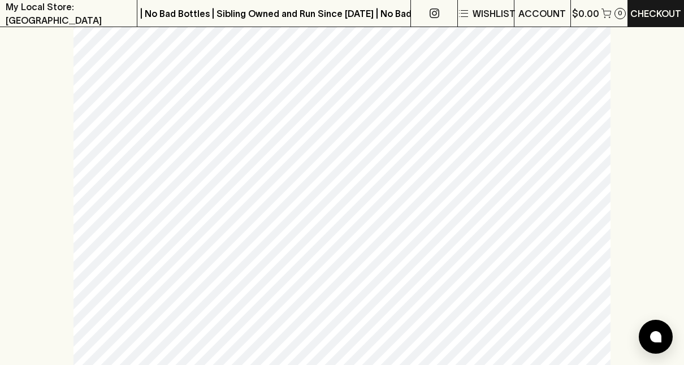
scroll to position [0, 0]
